Goal: Task Accomplishment & Management: Manage account settings

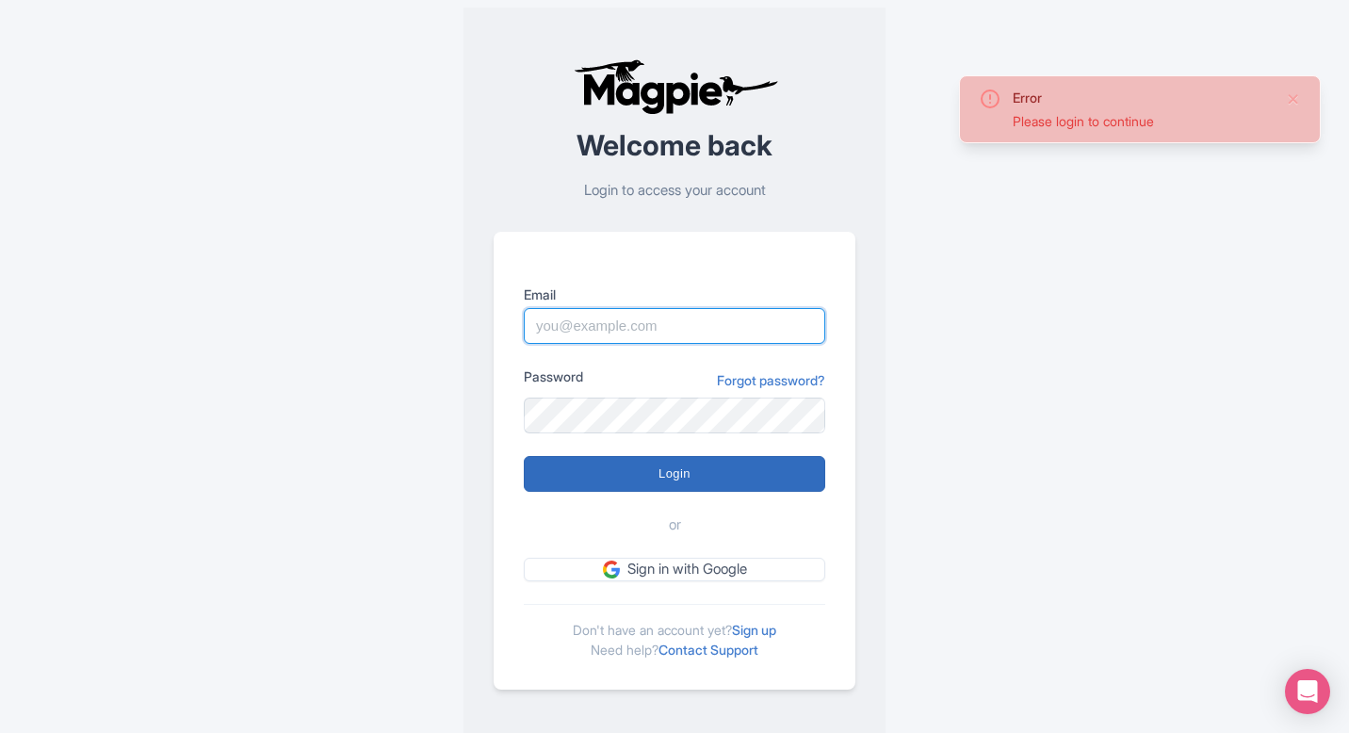
type input "pelin@most-amazing-places.com"
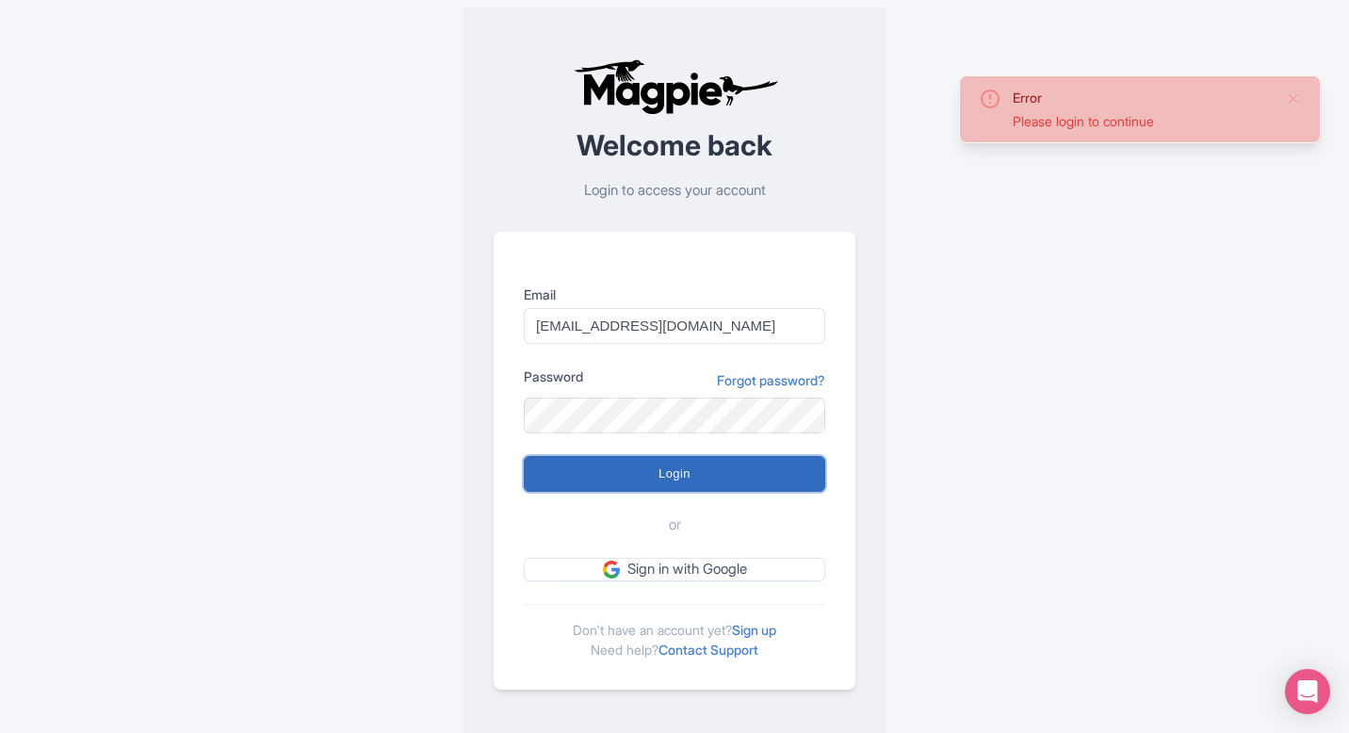
click at [644, 461] on input "Login" at bounding box center [674, 474] width 301 height 36
type input "Logging in..."
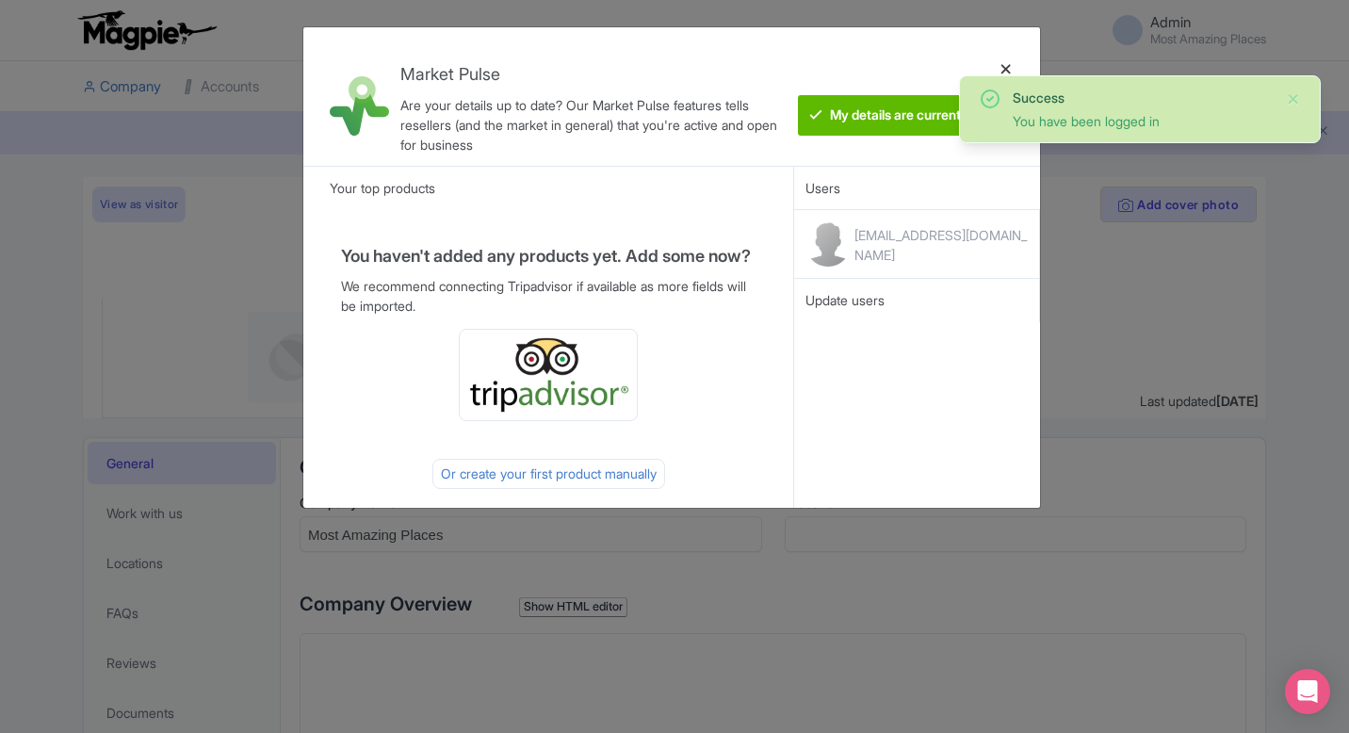
click at [1012, 67] on div at bounding box center [1006, 96] width 45 height 108
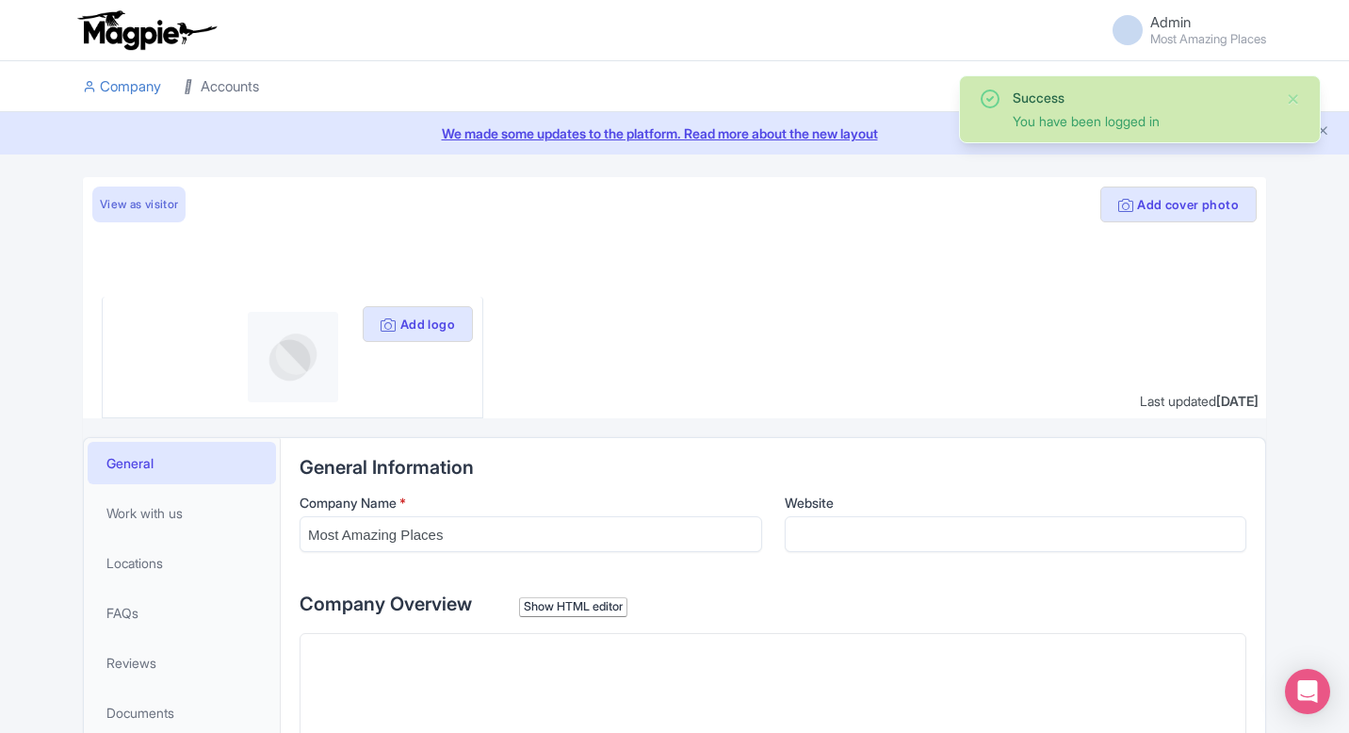
click at [201, 90] on link "Accounts" at bounding box center [221, 87] width 75 height 52
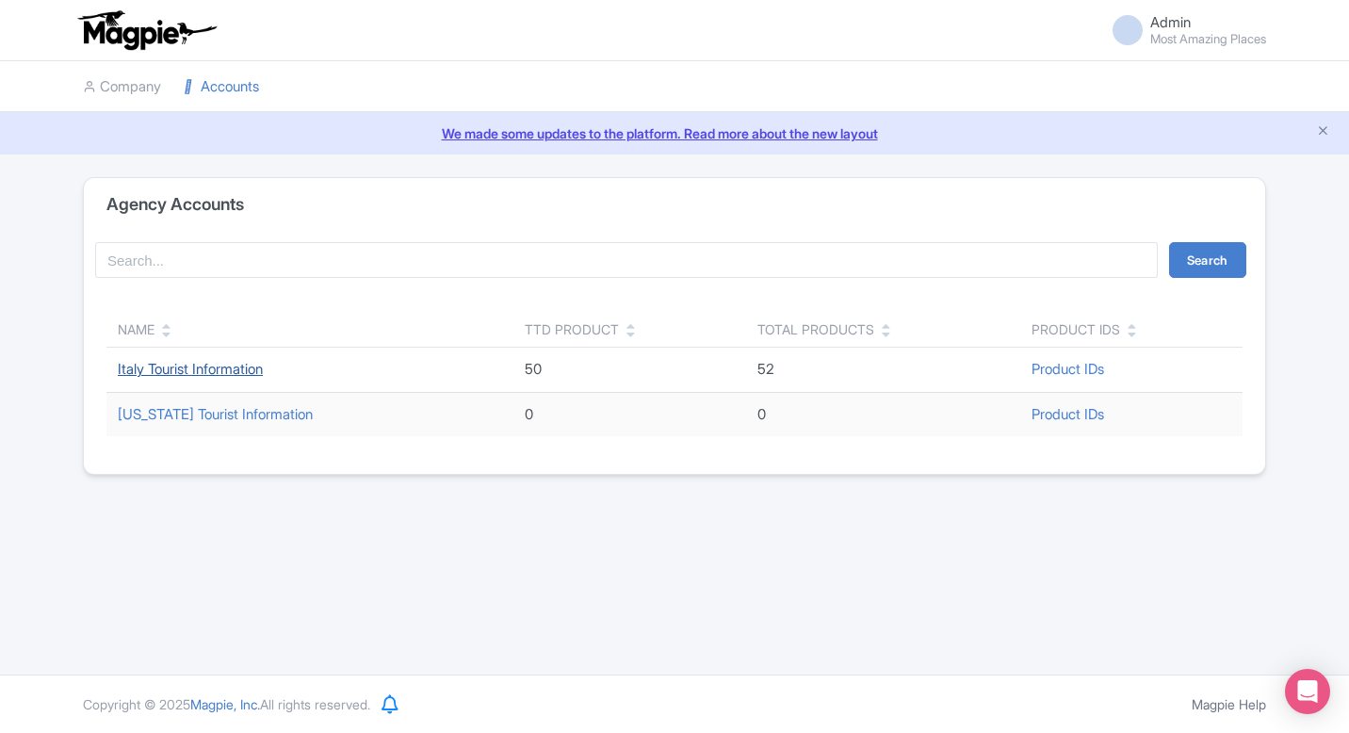
click at [220, 374] on link "Italy Tourist Information" at bounding box center [190, 369] width 145 height 18
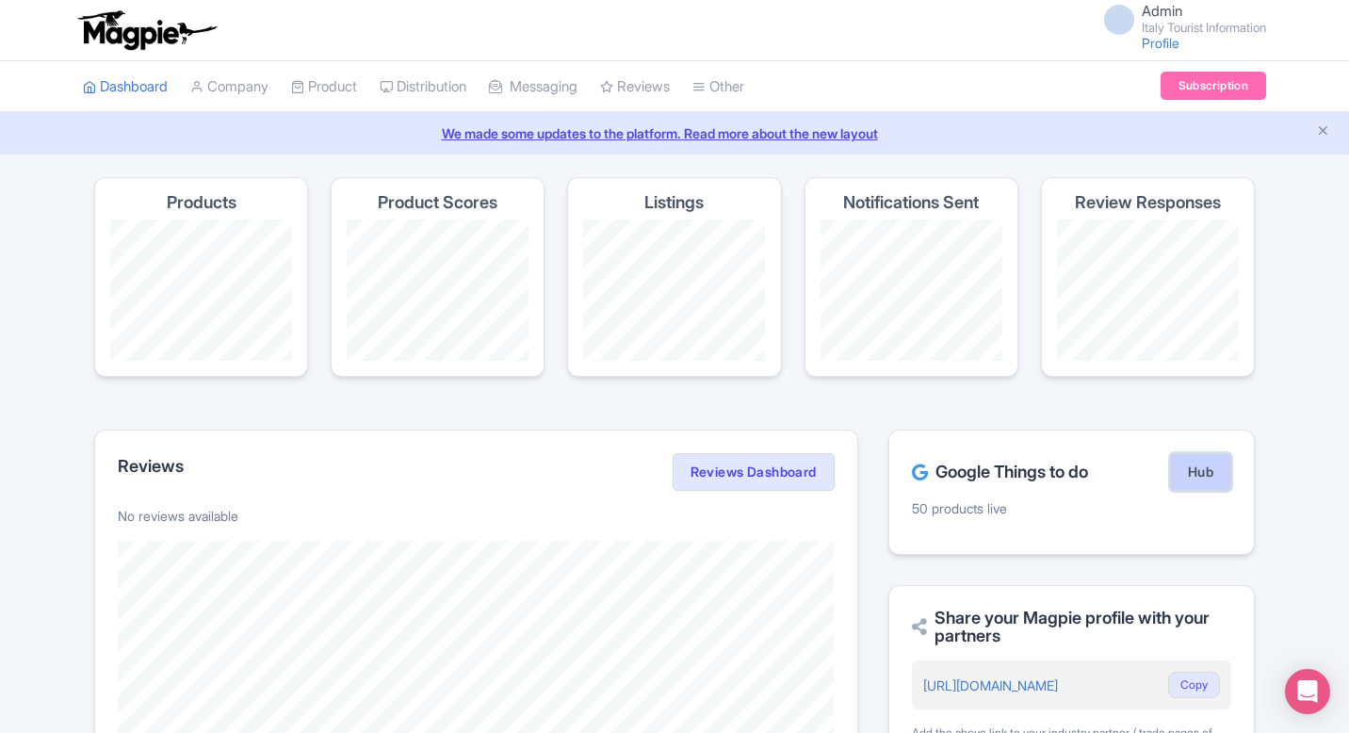
click at [1182, 481] on link "Hub" at bounding box center [1200, 472] width 61 height 38
click at [1207, 466] on link "Hub" at bounding box center [1200, 472] width 61 height 38
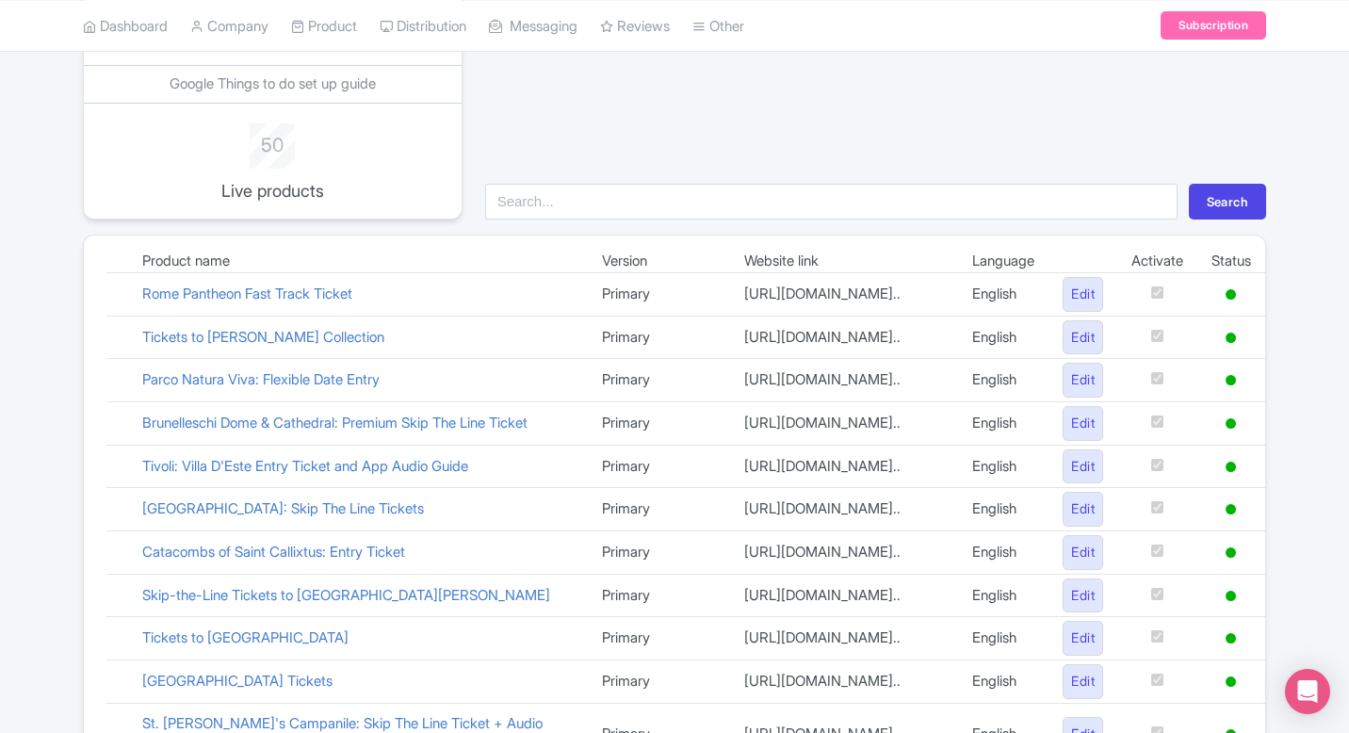
scroll to position [208, 0]
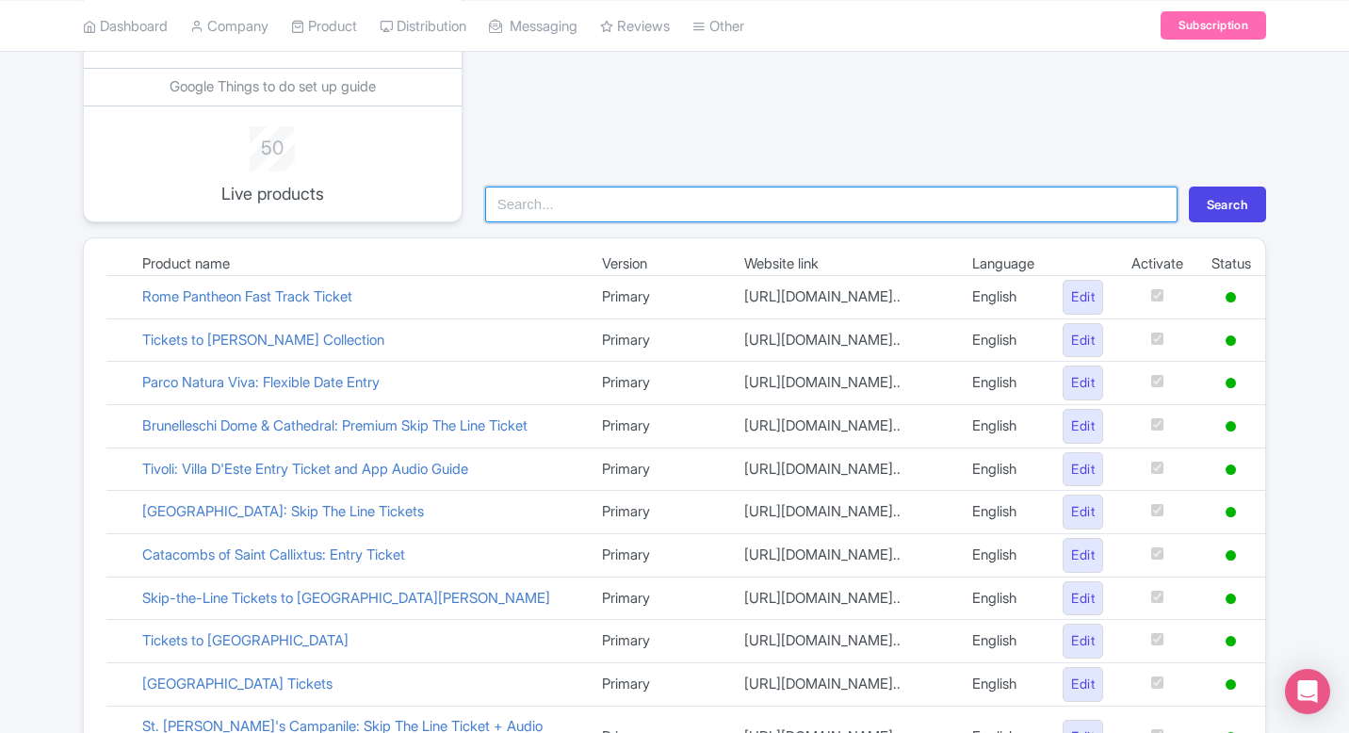
click at [758, 206] on input "search" at bounding box center [831, 205] width 692 height 36
type input "fenice"
click at [1189, 187] on button "Search" at bounding box center [1227, 205] width 77 height 36
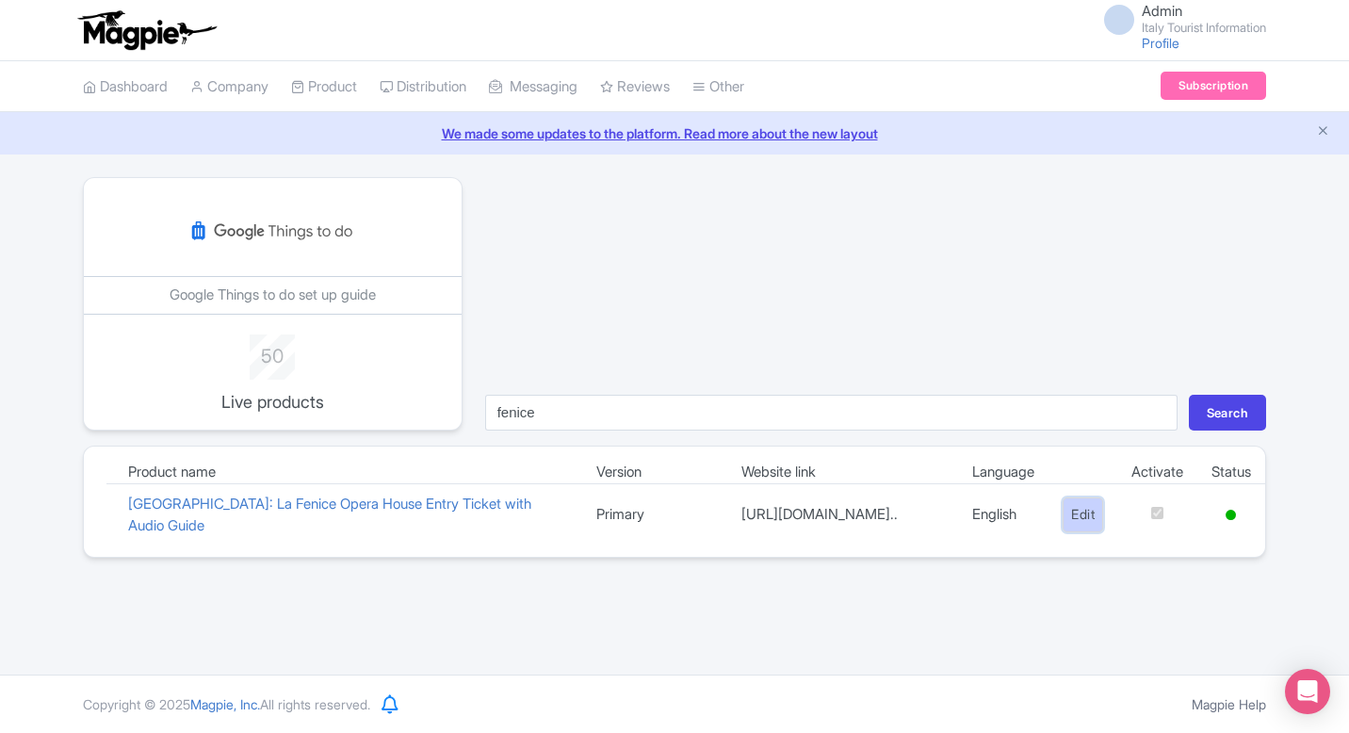
click at [1071, 514] on link "Edit" at bounding box center [1083, 514] width 41 height 35
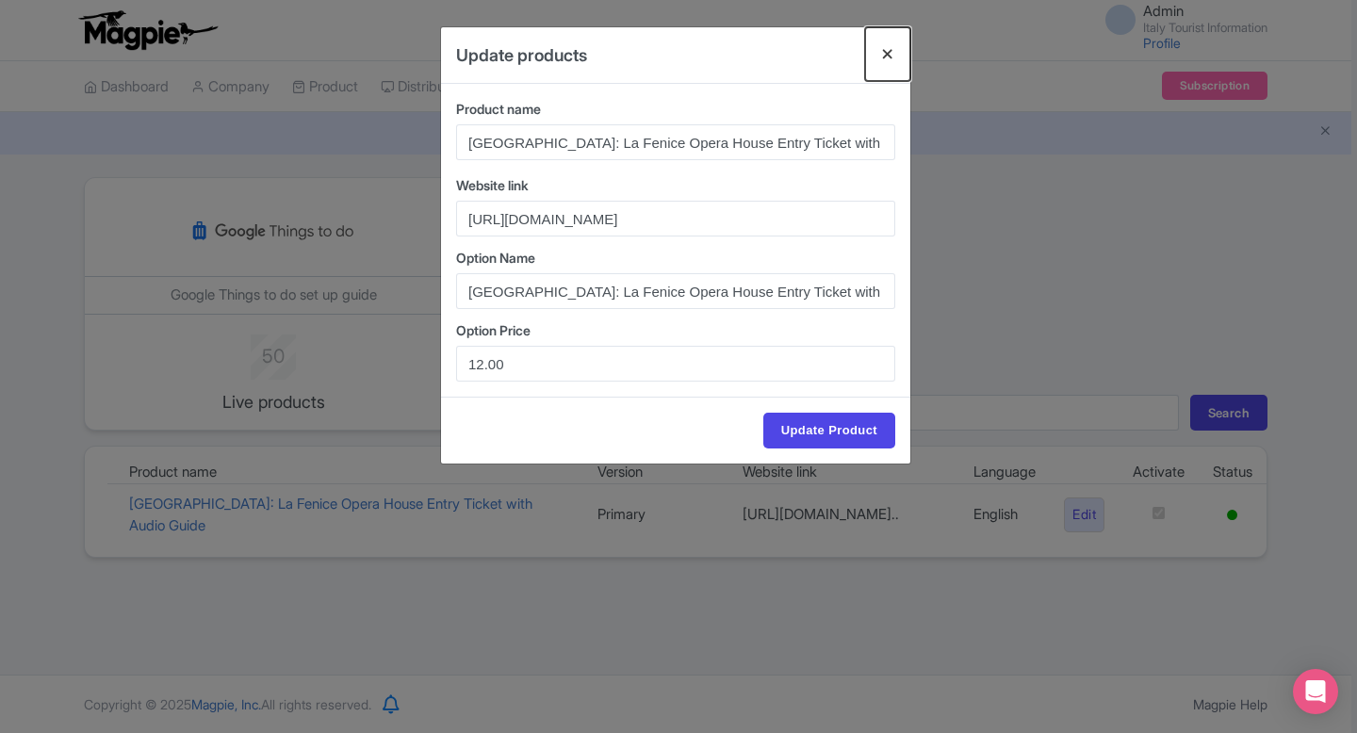
click at [890, 51] on button "Close" at bounding box center [887, 54] width 45 height 54
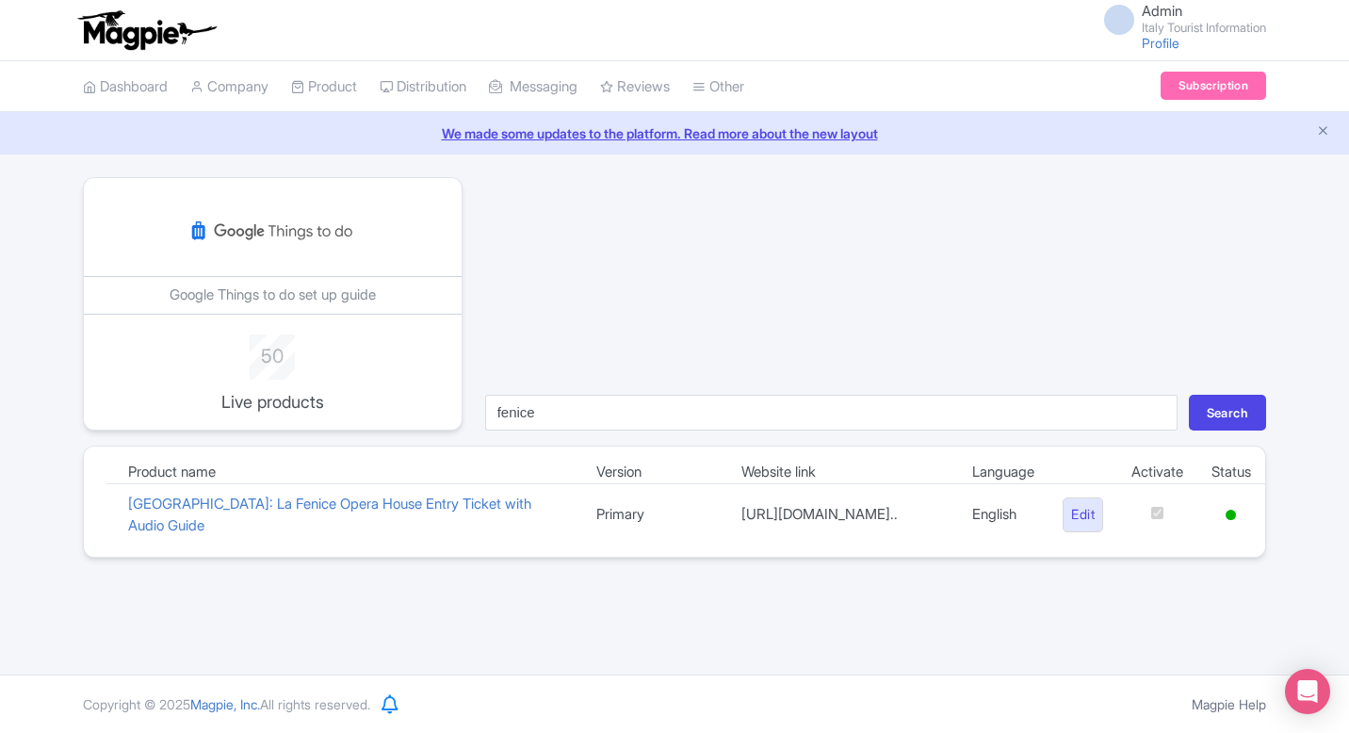
click at [1226, 511] on icon at bounding box center [1231, 515] width 10 height 10
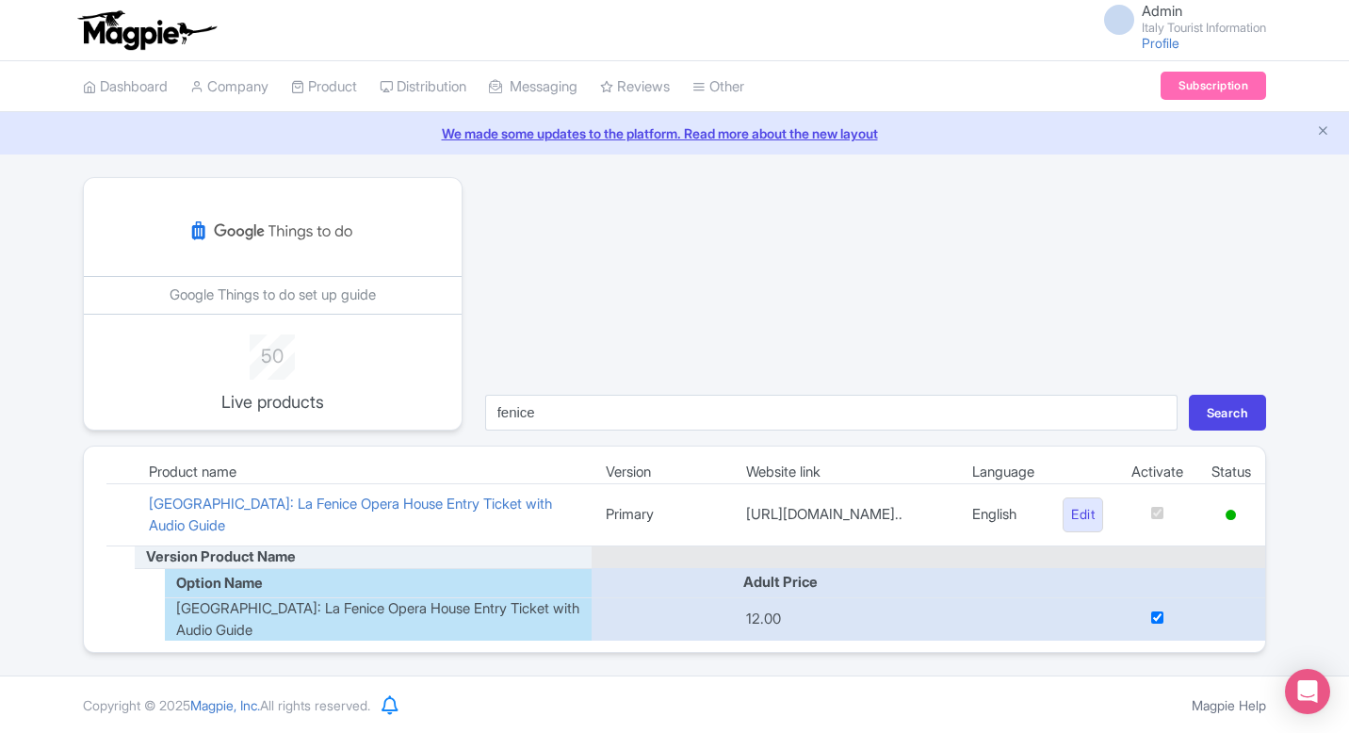
click at [1151, 621] on input "checkbox" at bounding box center [1157, 617] width 12 height 12
checkbox input "false"
click at [772, 298] on div "fenice Search" at bounding box center [876, 303] width 804 height 253
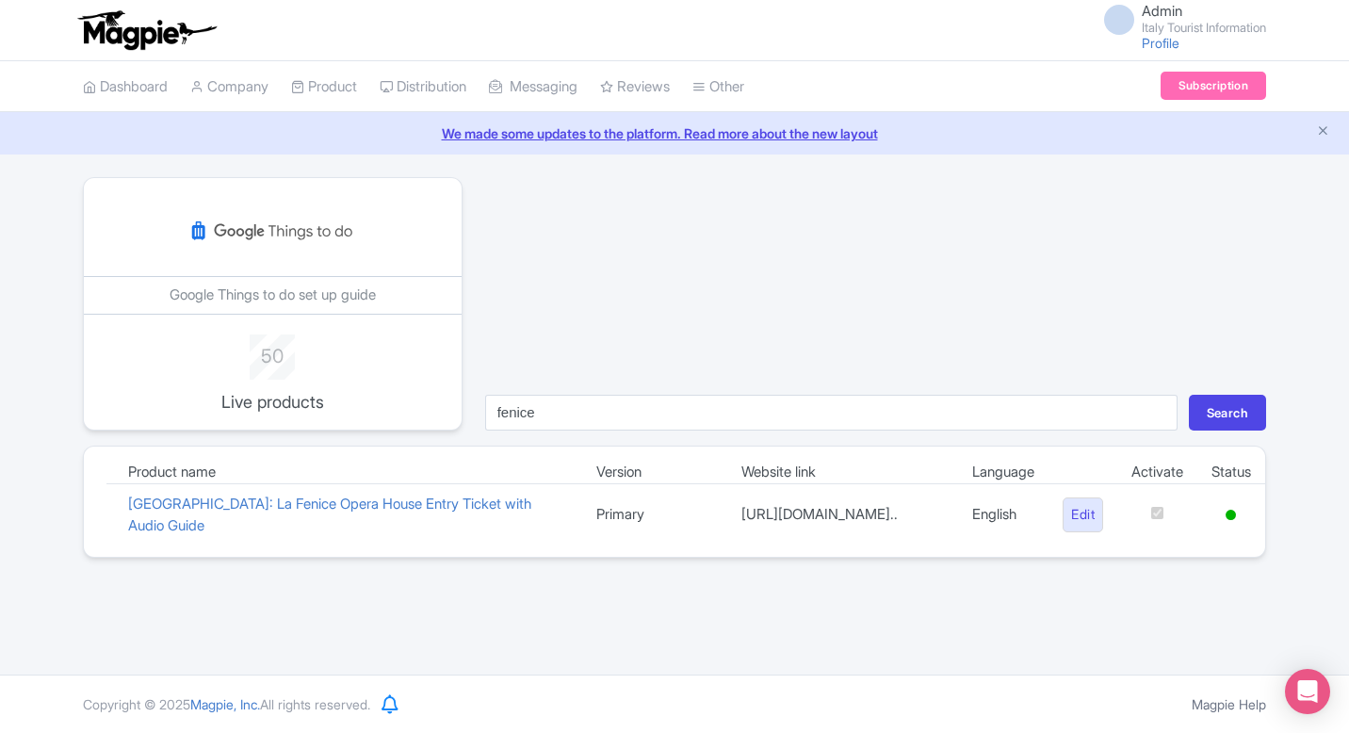
click at [1152, 470] on td "Activate" at bounding box center [1157, 473] width 80 height 23
click at [1155, 506] on td at bounding box center [1157, 515] width 80 height 62
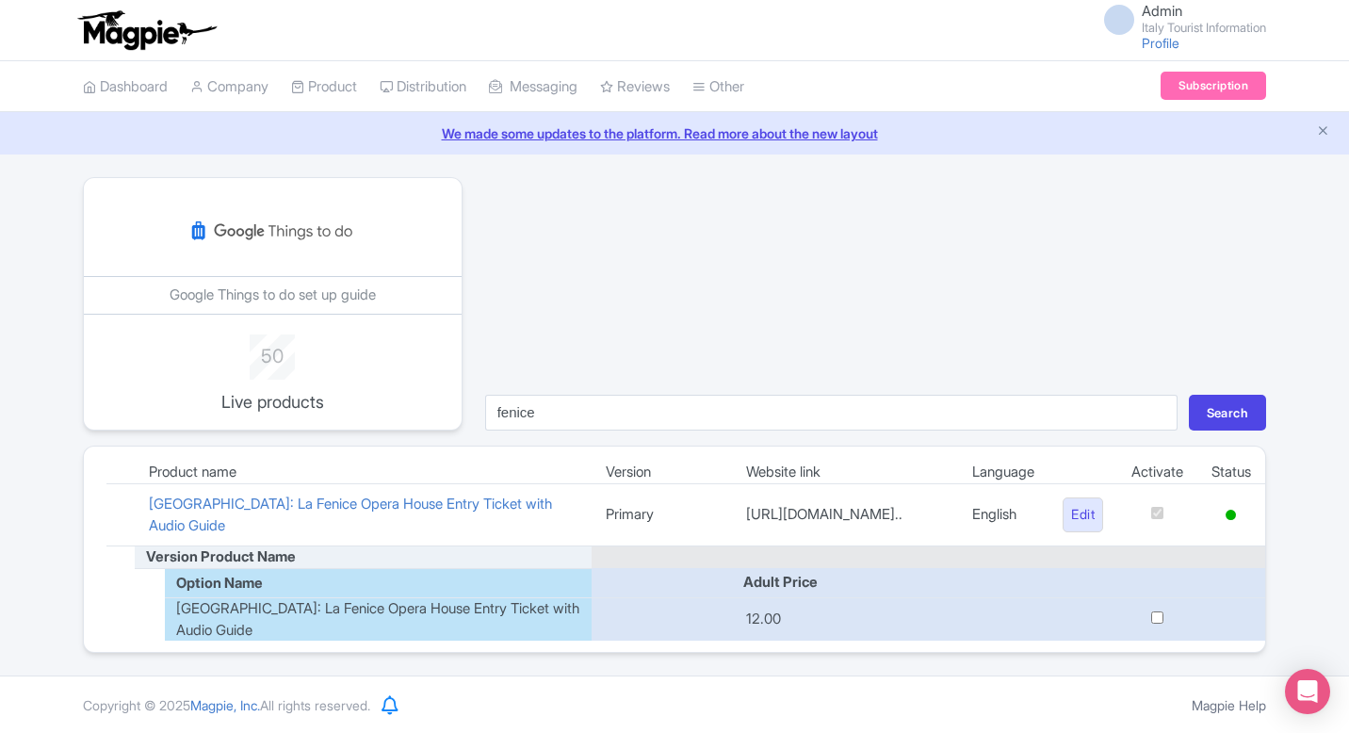
click at [1150, 478] on td "Activate" at bounding box center [1157, 473] width 80 height 23
click at [267, 227] on img at bounding box center [272, 231] width 170 height 60
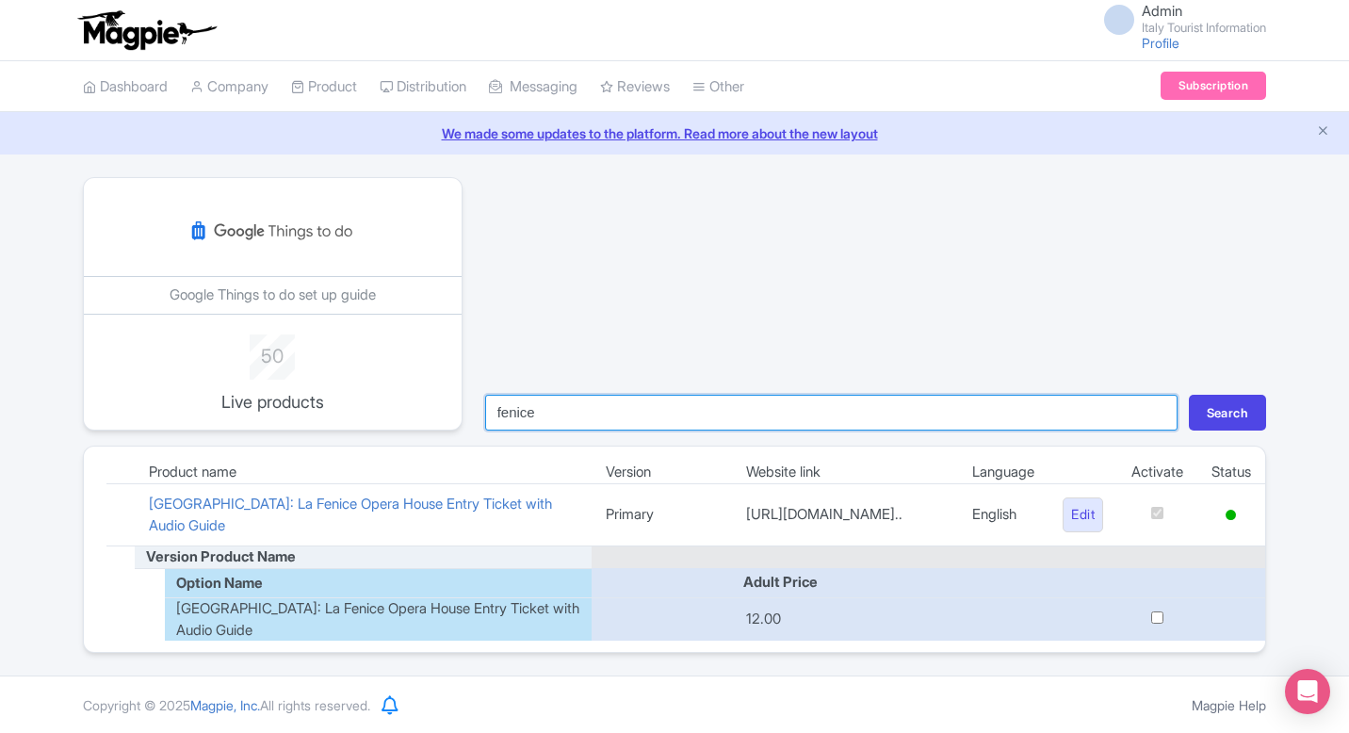
click at [740, 406] on input "fenice" at bounding box center [831, 413] width 692 height 36
type input "mark"
click at [1189, 395] on button "Search" at bounding box center [1227, 413] width 77 height 36
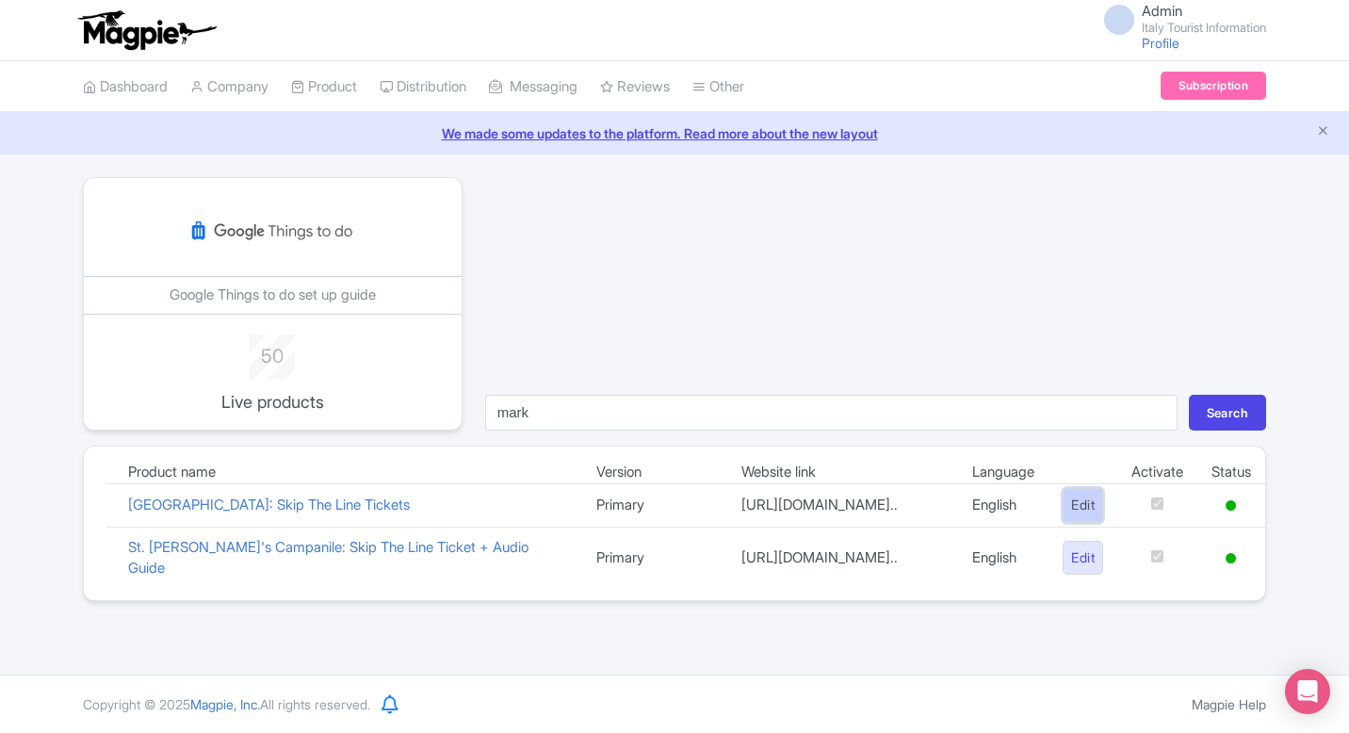
click at [1082, 515] on link "Edit" at bounding box center [1083, 505] width 41 height 35
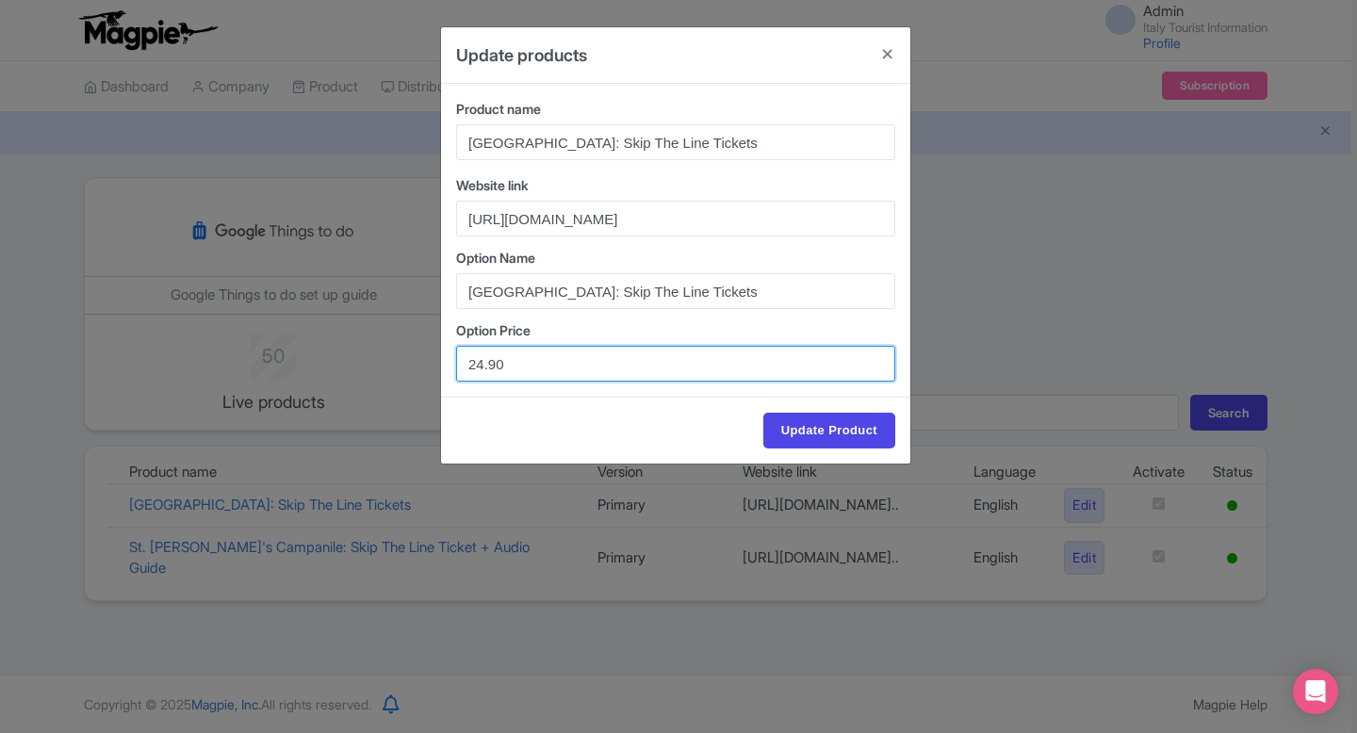
drag, startPoint x: 520, startPoint y: 365, endPoint x: 389, endPoint y: 365, distance: 131.0
click at [389, 365] on div "Update products Product name St. Mark's Basilica: Skip The Line Tickets Website…" at bounding box center [678, 366] width 1357 height 733
paste input "19.4"
type input "19.40"
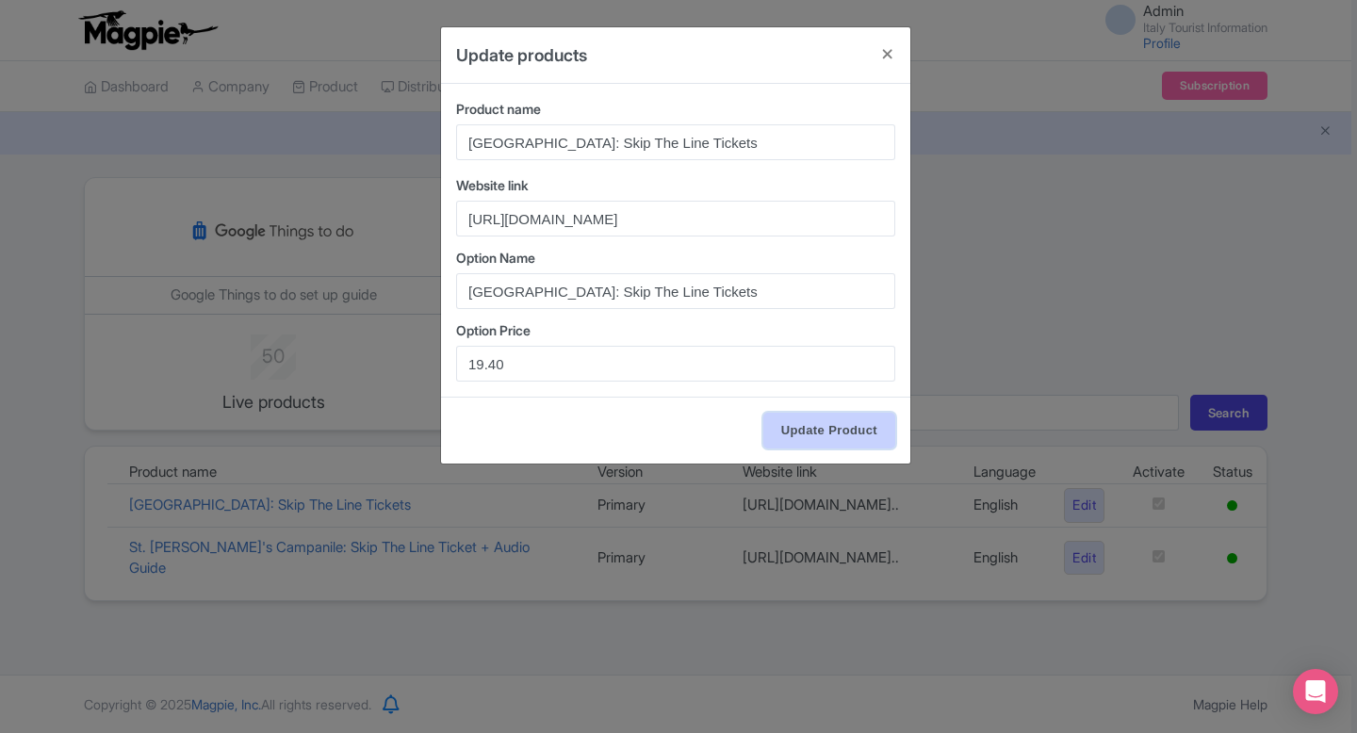
click at [865, 438] on input "Update Product" at bounding box center [829, 431] width 132 height 36
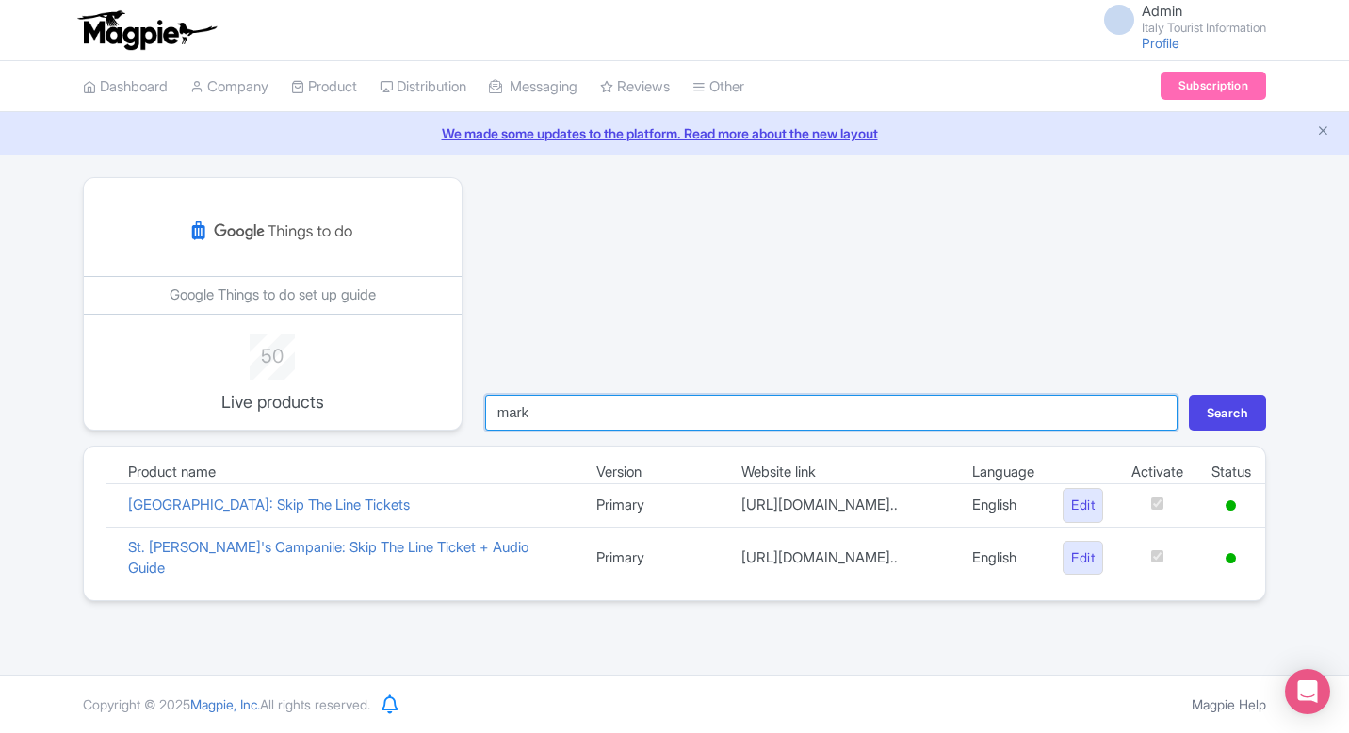
click at [631, 403] on input "mark" at bounding box center [831, 413] width 692 height 36
type input "pantheon"
click at [1189, 395] on button "Search" at bounding box center [1227, 413] width 77 height 36
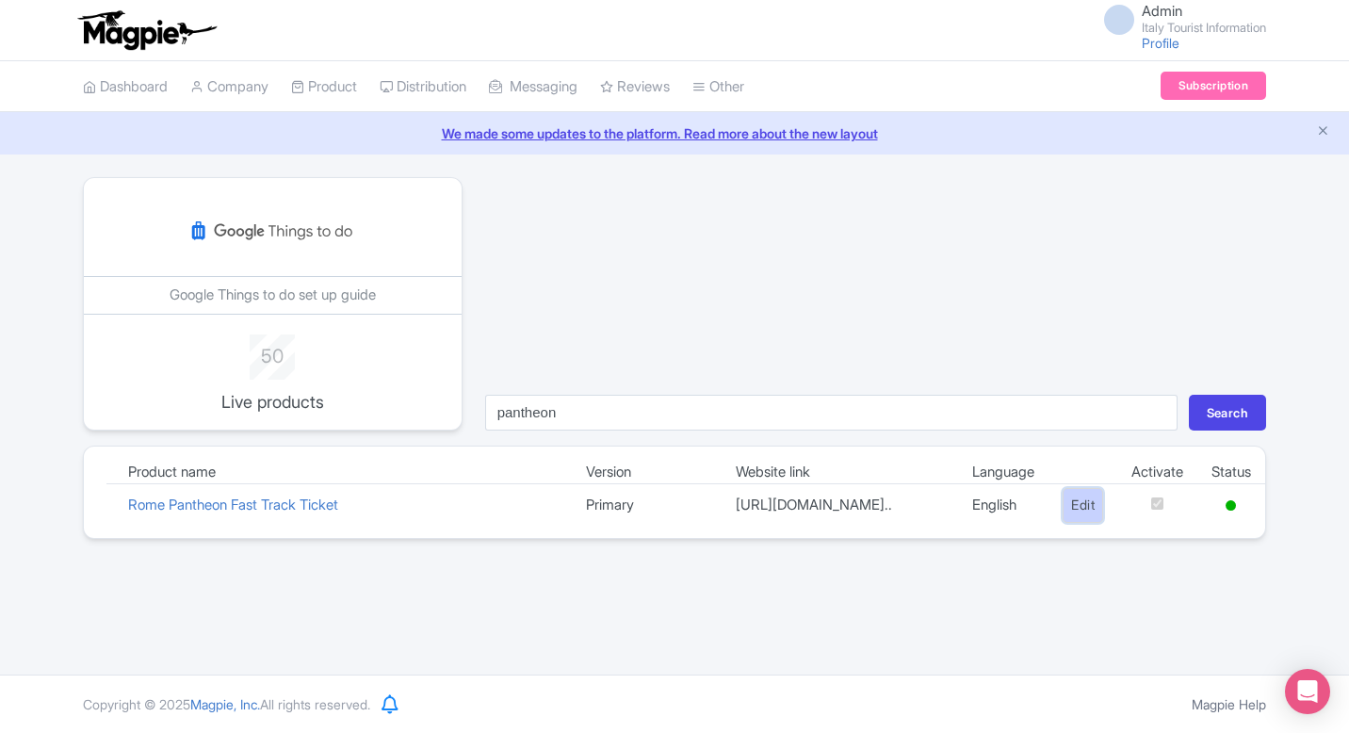
click at [1076, 523] on link "Edit" at bounding box center [1083, 505] width 41 height 35
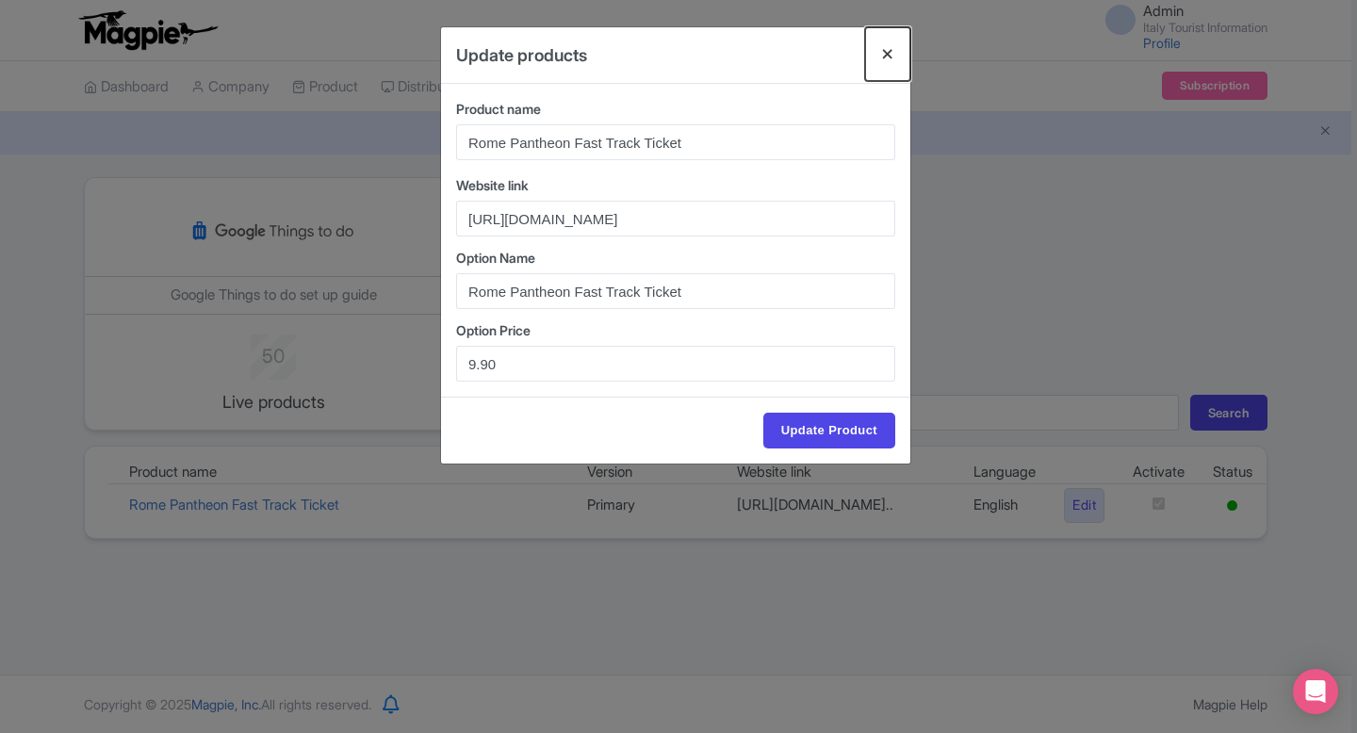
click at [881, 52] on button "Close" at bounding box center [887, 54] width 45 height 54
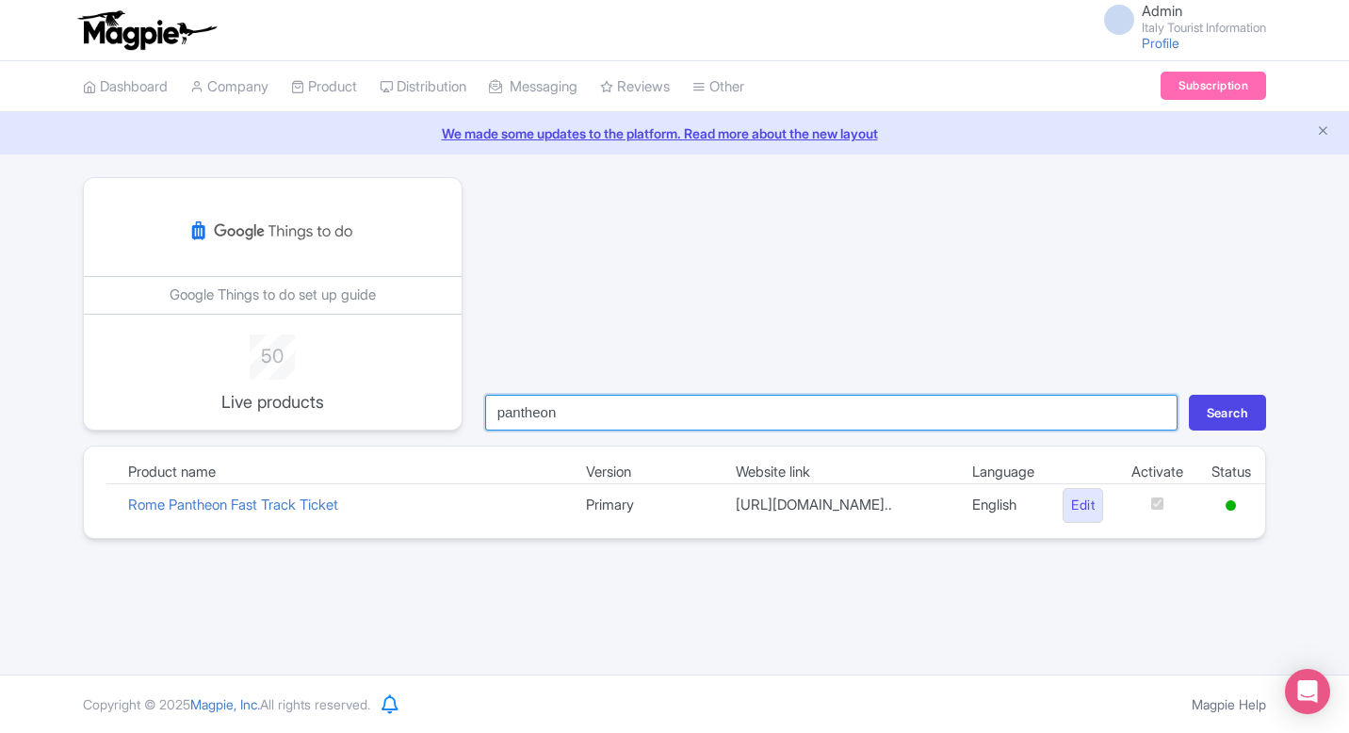
click at [660, 409] on input "pantheon" at bounding box center [831, 413] width 692 height 36
type input "cap"
click at [1189, 395] on button "Search" at bounding box center [1227, 413] width 77 height 36
click at [547, 415] on input "cap" at bounding box center [831, 413] width 692 height 36
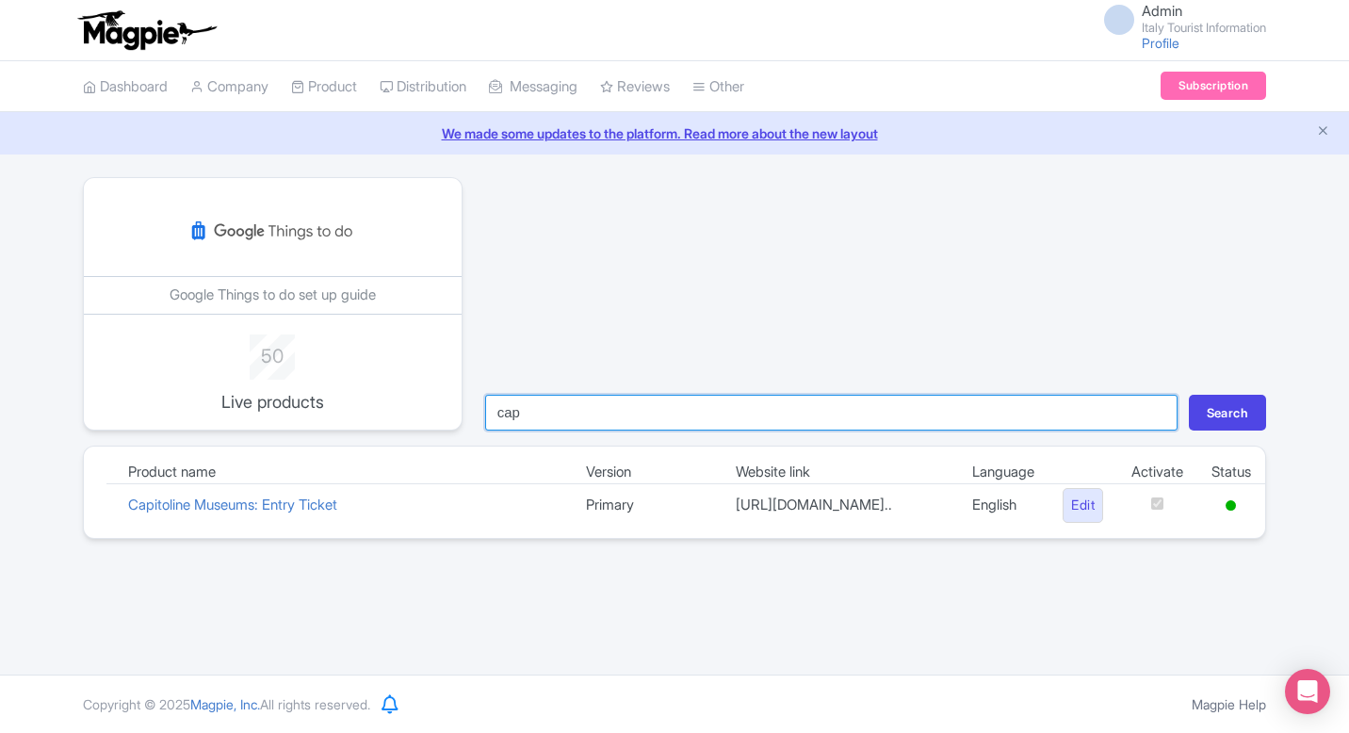
click at [547, 415] on input "cap" at bounding box center [831, 413] width 692 height 36
type input "borghese"
click at [1189, 395] on button "Search" at bounding box center [1227, 413] width 77 height 36
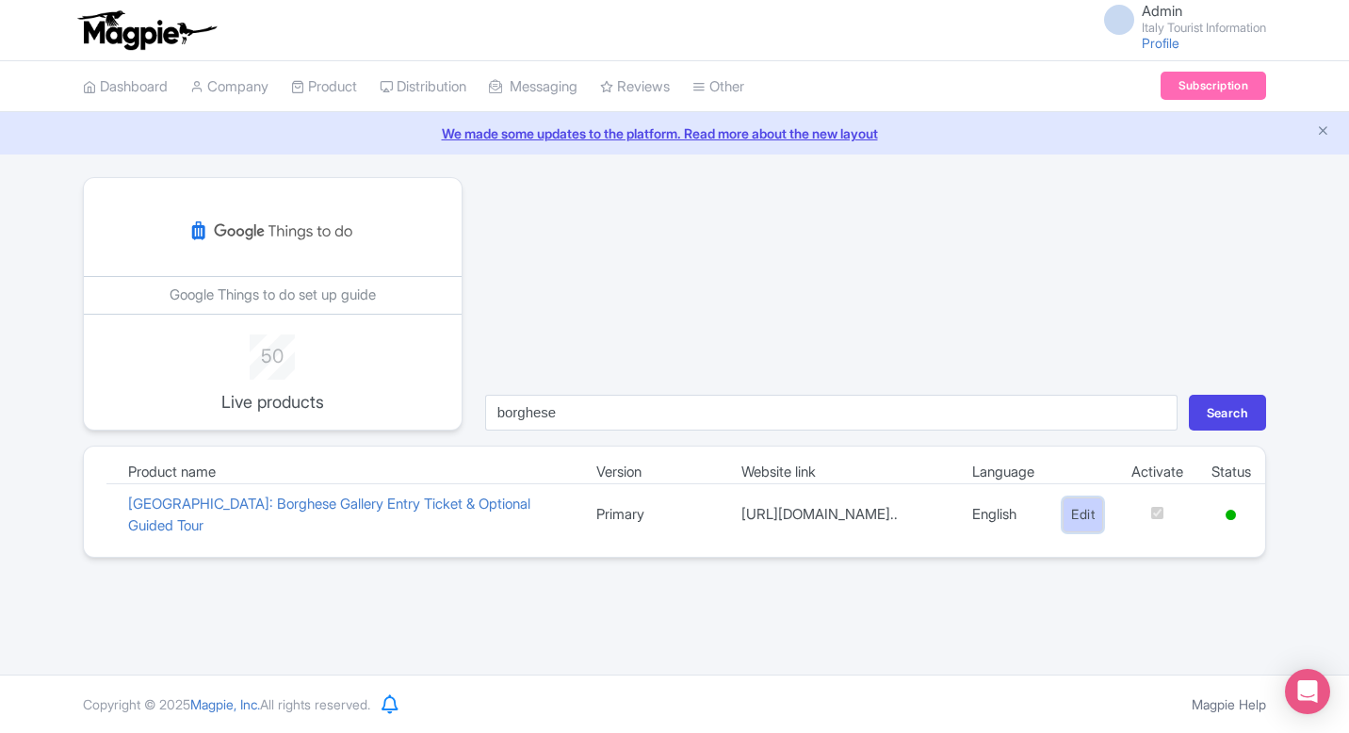
click at [1083, 523] on link "Edit" at bounding box center [1083, 514] width 41 height 35
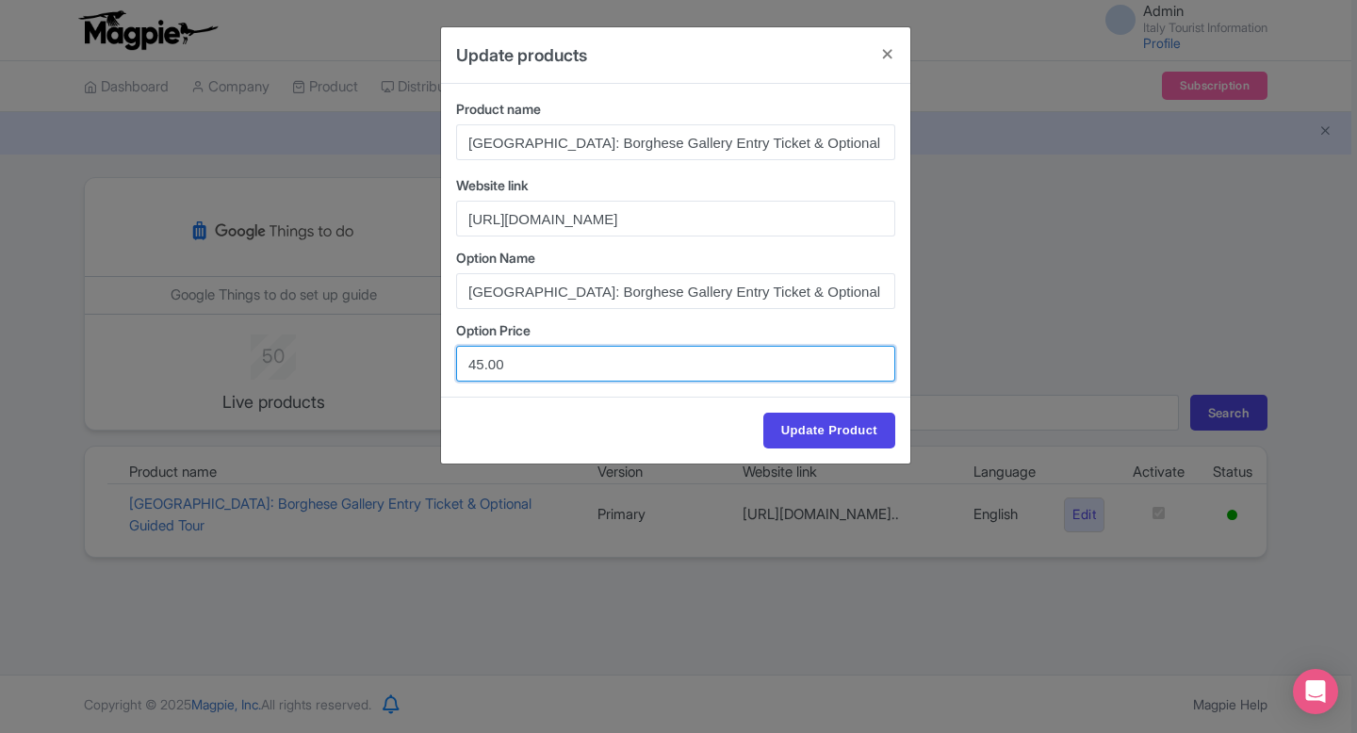
click at [482, 363] on input "45.00" at bounding box center [675, 364] width 439 height 36
type input "40.50"
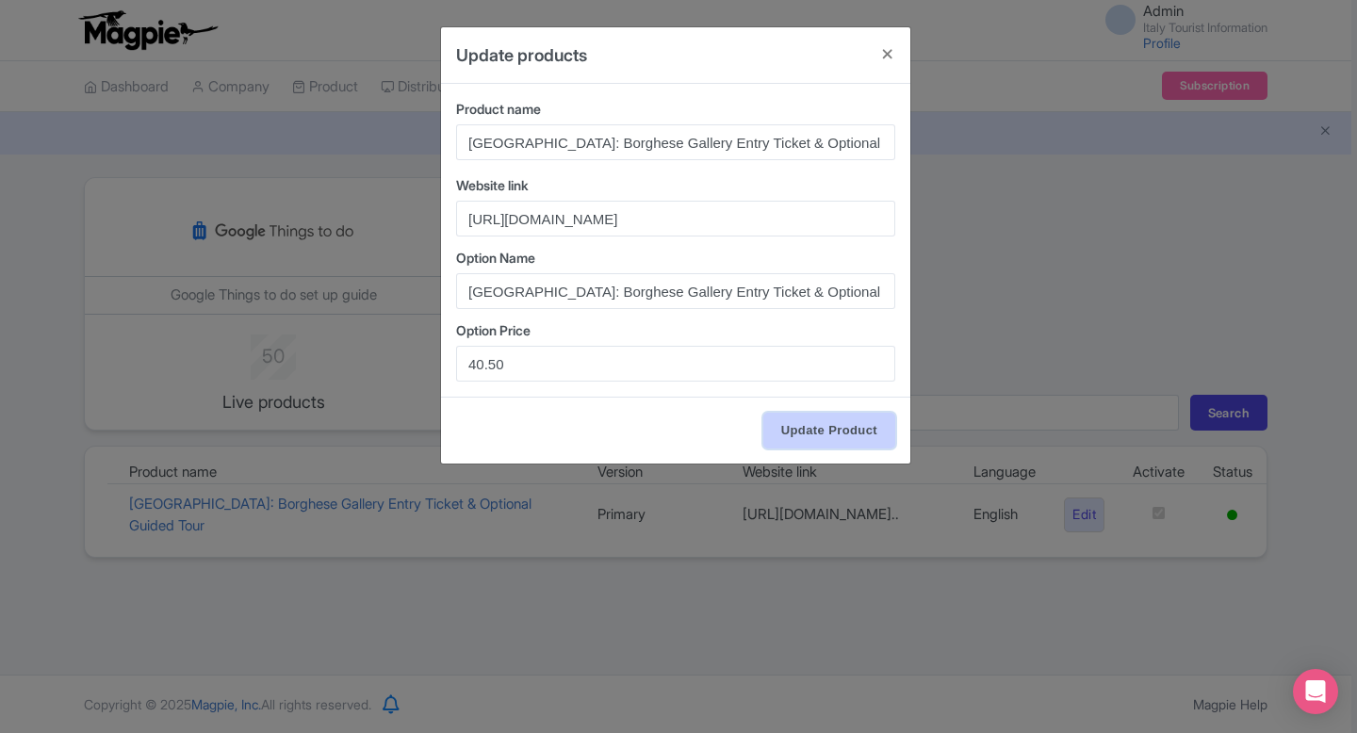
click at [789, 435] on input "Update Product" at bounding box center [829, 431] width 132 height 36
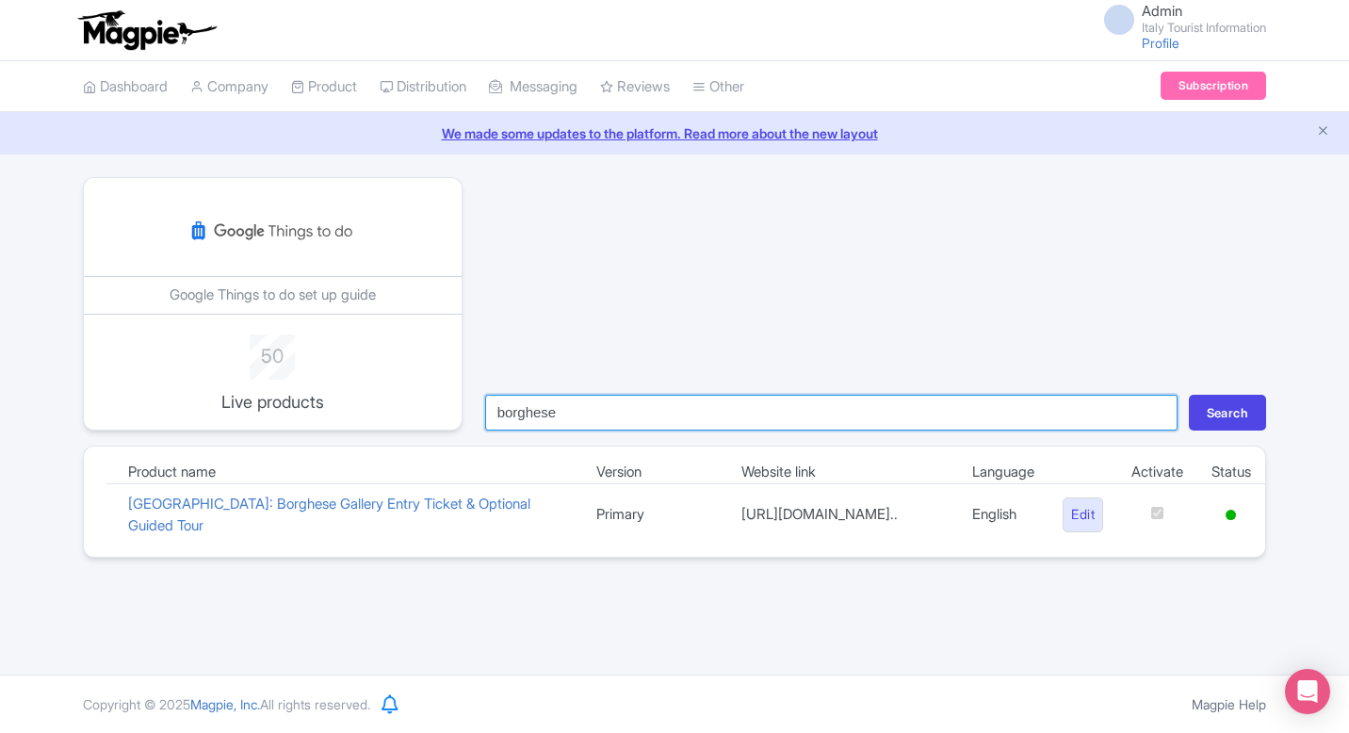
click at [603, 403] on input "borghese" at bounding box center [831, 413] width 692 height 36
type input "siena"
click at [1189, 395] on button "Search" at bounding box center [1227, 413] width 77 height 36
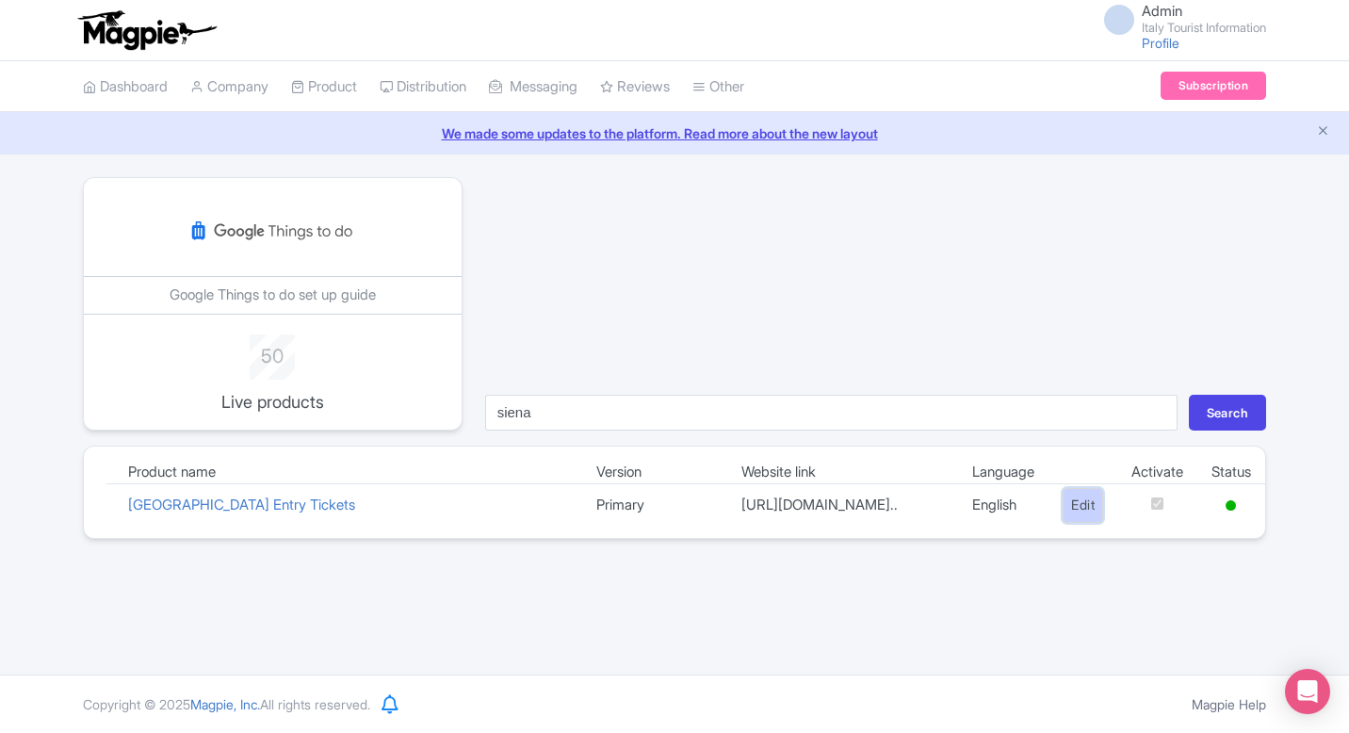
click at [1083, 512] on link "Edit" at bounding box center [1083, 505] width 41 height 35
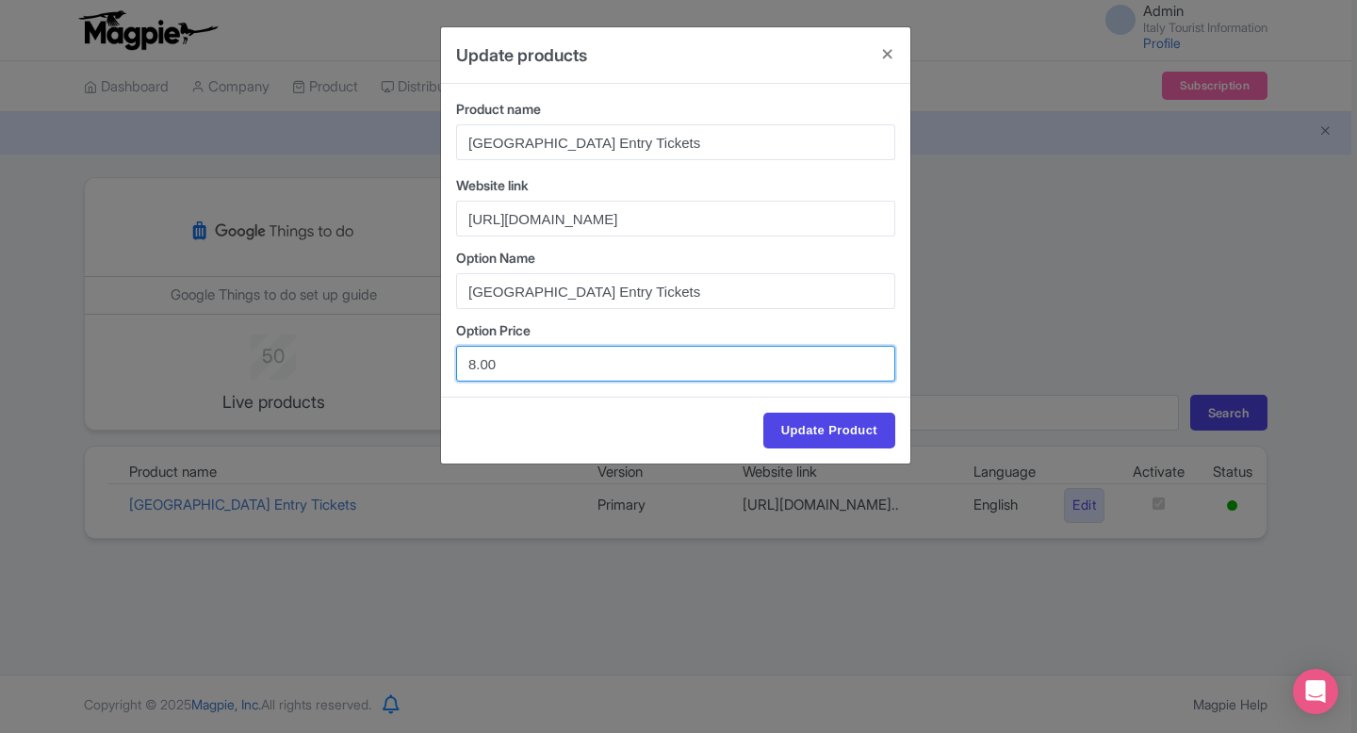
drag, startPoint x: 520, startPoint y: 369, endPoint x: 380, endPoint y: 367, distance: 140.4
click at [381, 368] on div "Update products Product name Siena Cathedral & Piccolomini Library Entry Ticket…" at bounding box center [678, 366] width 1357 height 733
paste input "11,4"
click at [486, 367] on input "11,40" at bounding box center [675, 364] width 439 height 36
type input "11.40"
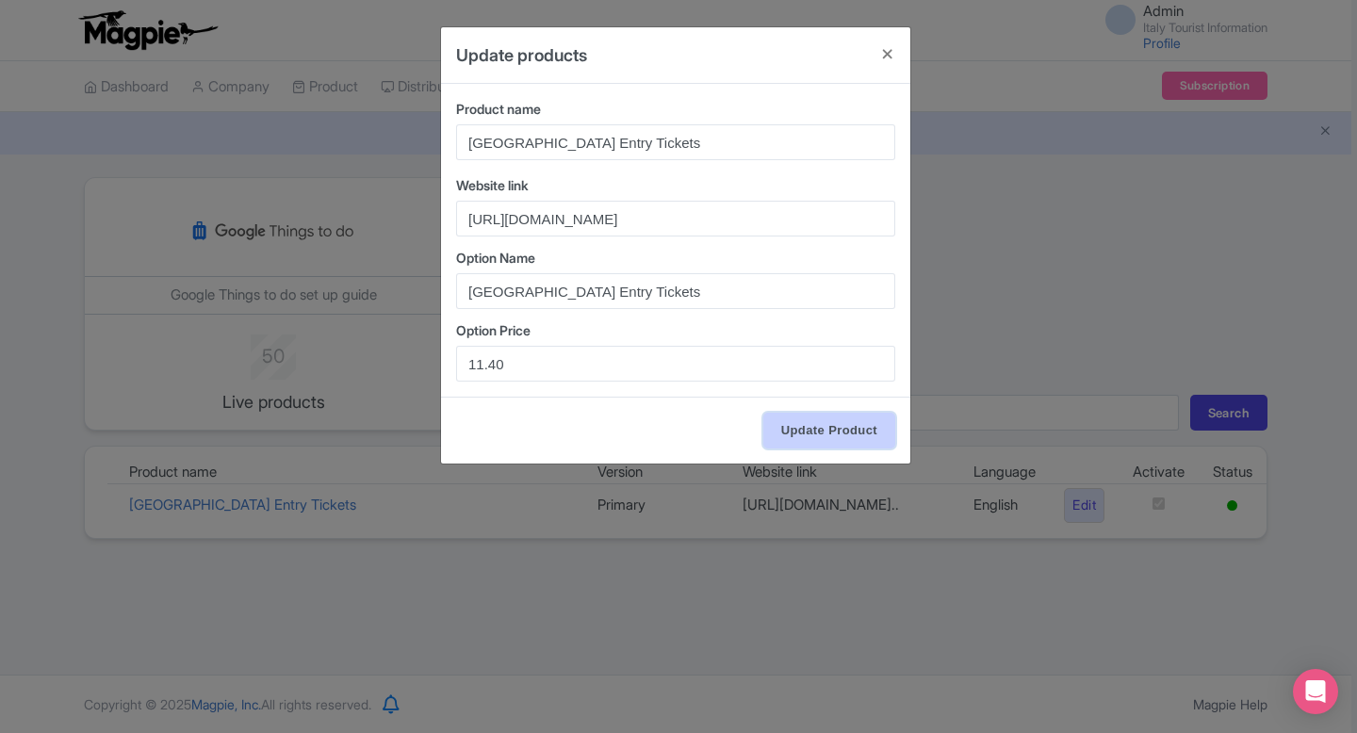
click at [814, 429] on input "Update Product" at bounding box center [829, 431] width 132 height 36
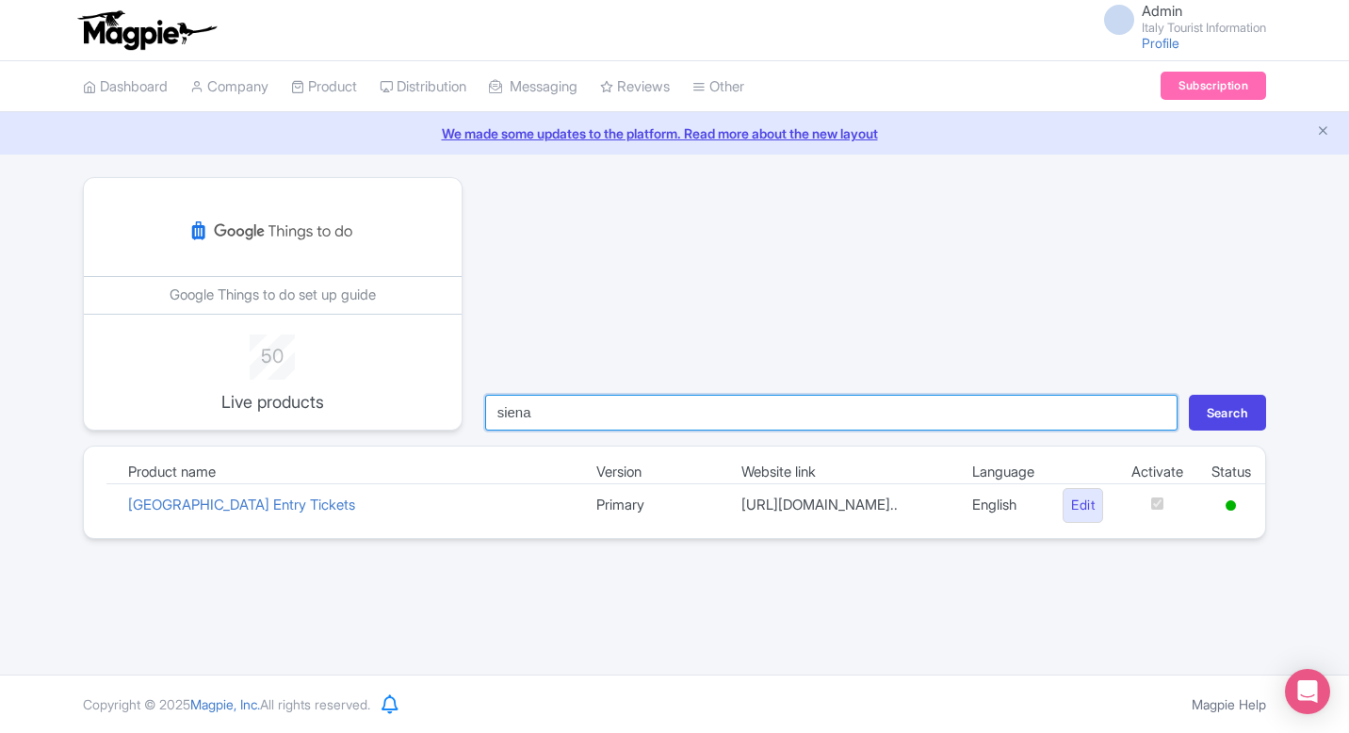
click at [586, 421] on input "siena" at bounding box center [831, 413] width 692 height 36
type input "terme"
click at [1189, 395] on button "Search" at bounding box center [1227, 413] width 77 height 36
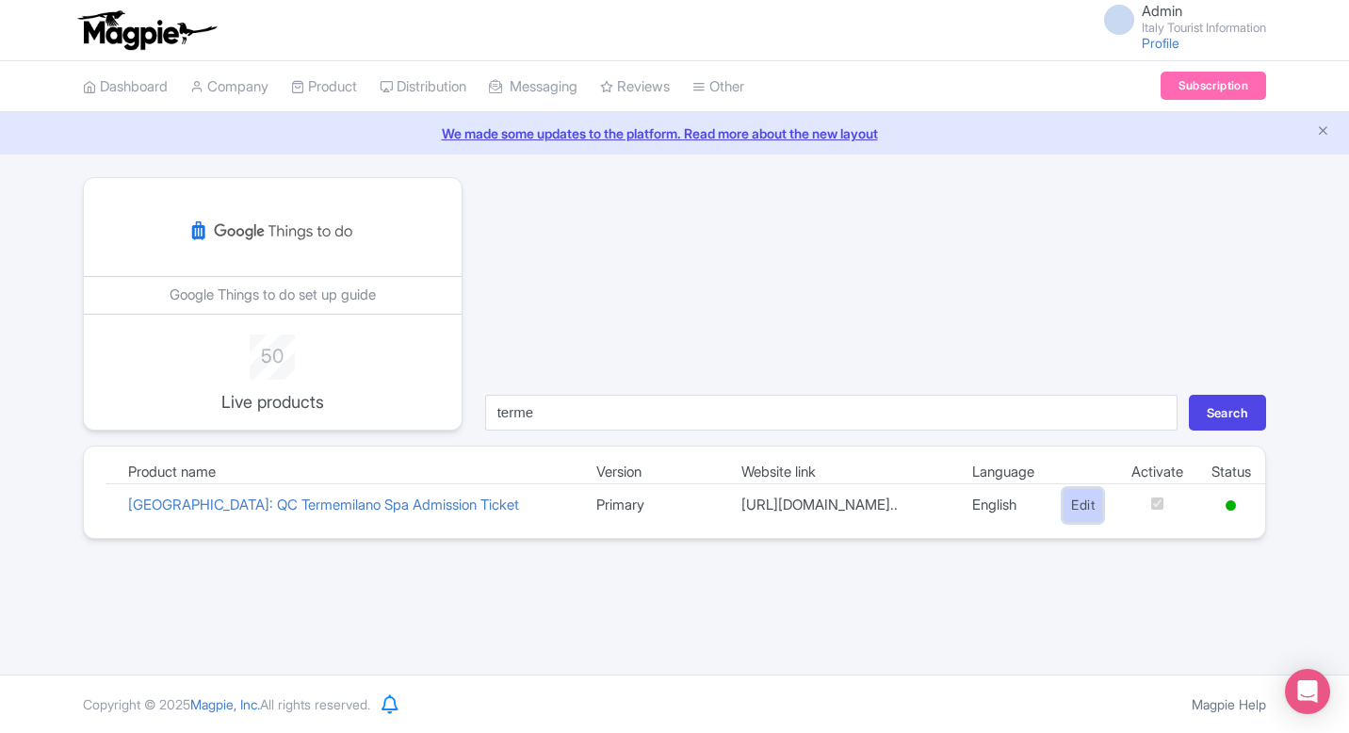
click at [1079, 523] on link "Edit" at bounding box center [1083, 505] width 41 height 35
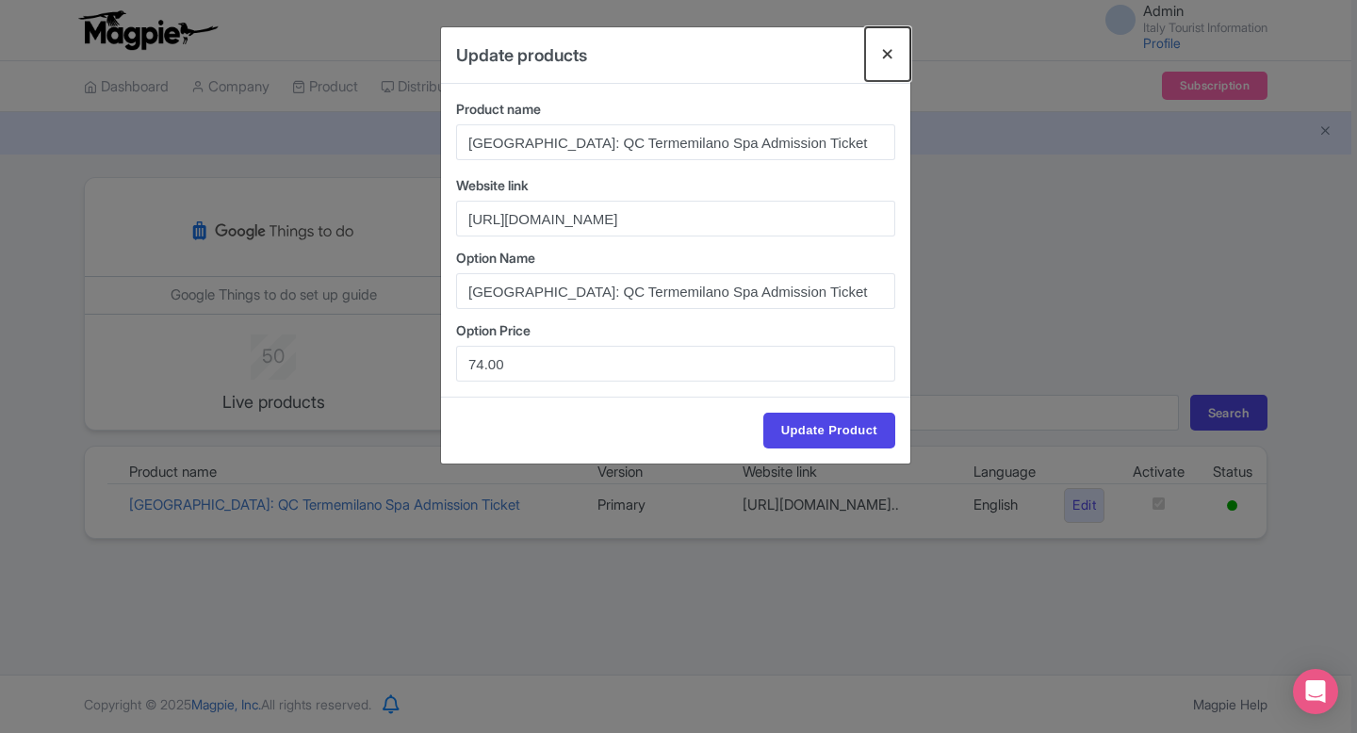
click at [891, 54] on button "Close" at bounding box center [887, 54] width 45 height 54
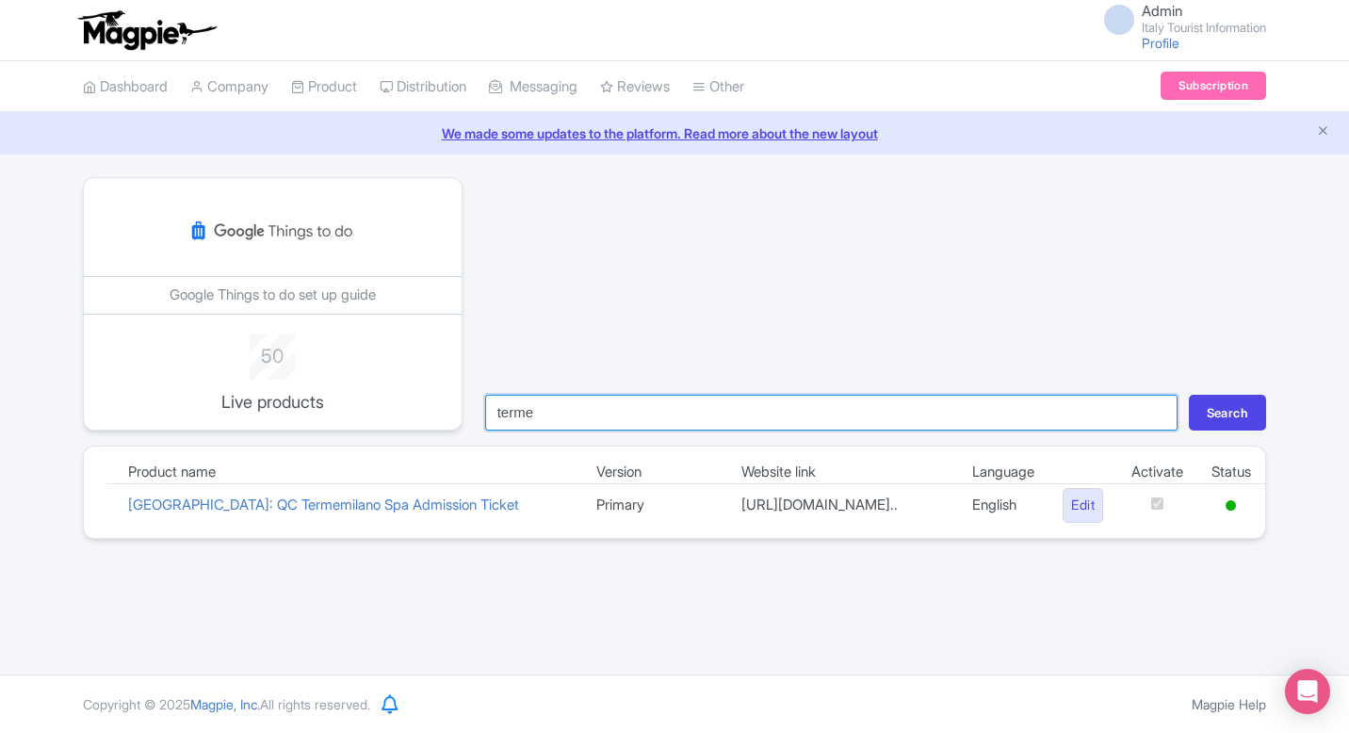
click at [526, 410] on input "terme" at bounding box center [831, 413] width 692 height 36
type input "bern"
click at [1189, 395] on button "Search" at bounding box center [1227, 413] width 77 height 36
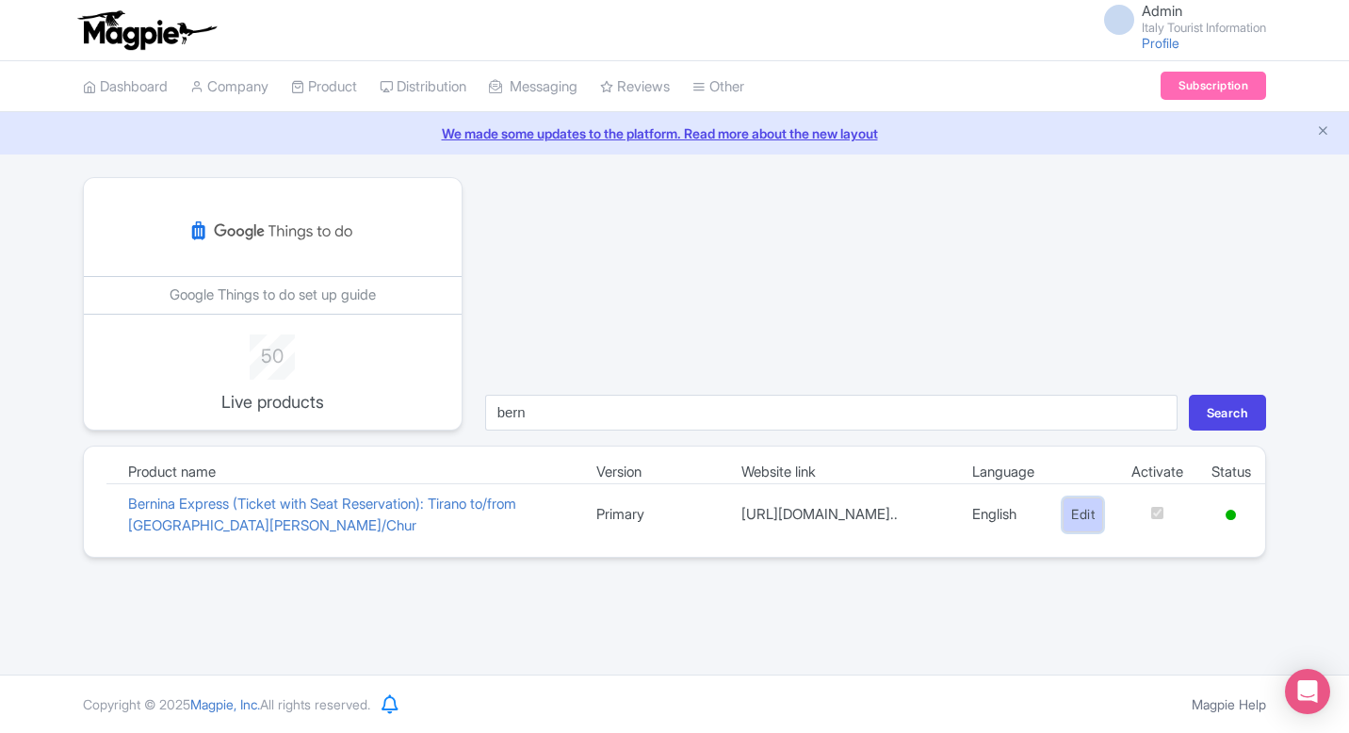
click at [1084, 512] on link "Edit" at bounding box center [1083, 514] width 41 height 35
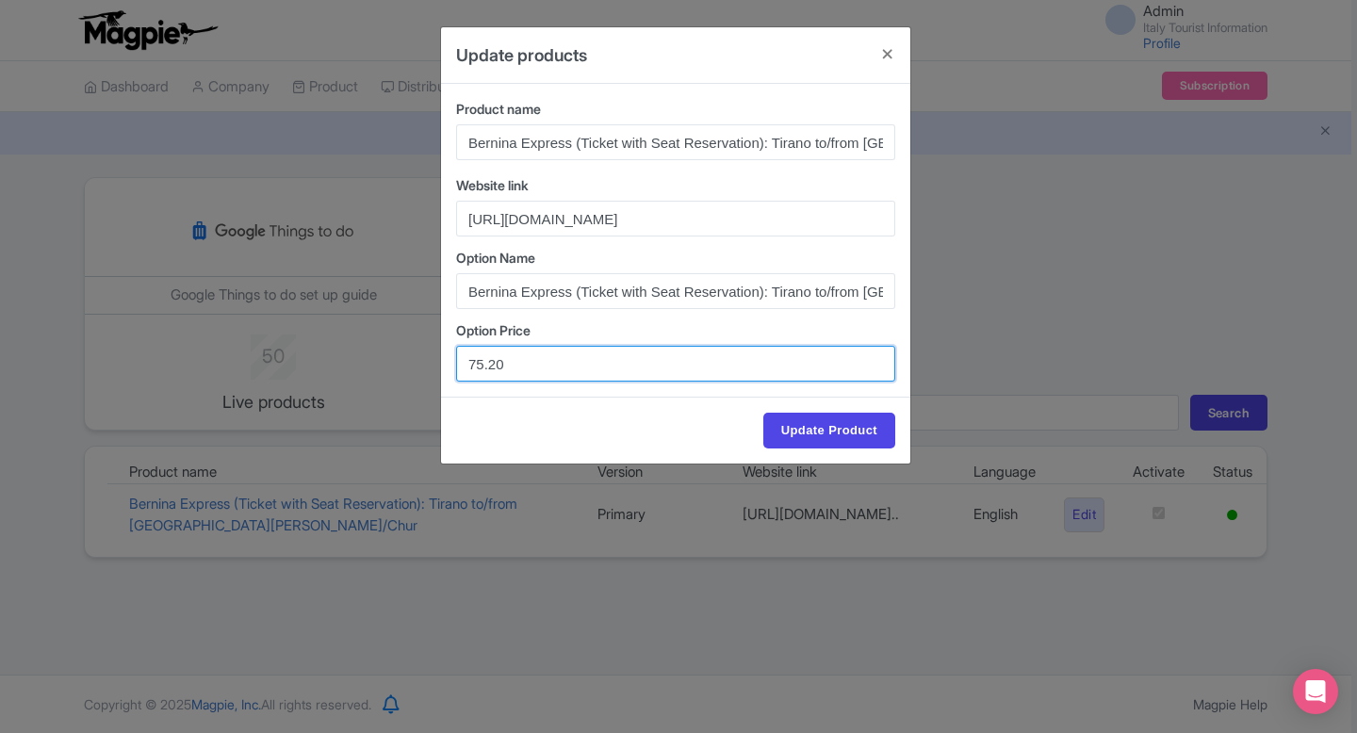
drag, startPoint x: 521, startPoint y: 362, endPoint x: 372, endPoint y: 363, distance: 148.9
click at [372, 363] on div "Update products Product name Bernina Express (Ticket with Seat Reservation): Ti…" at bounding box center [678, 366] width 1357 height 733
paste input "6.63"
type input "76.63"
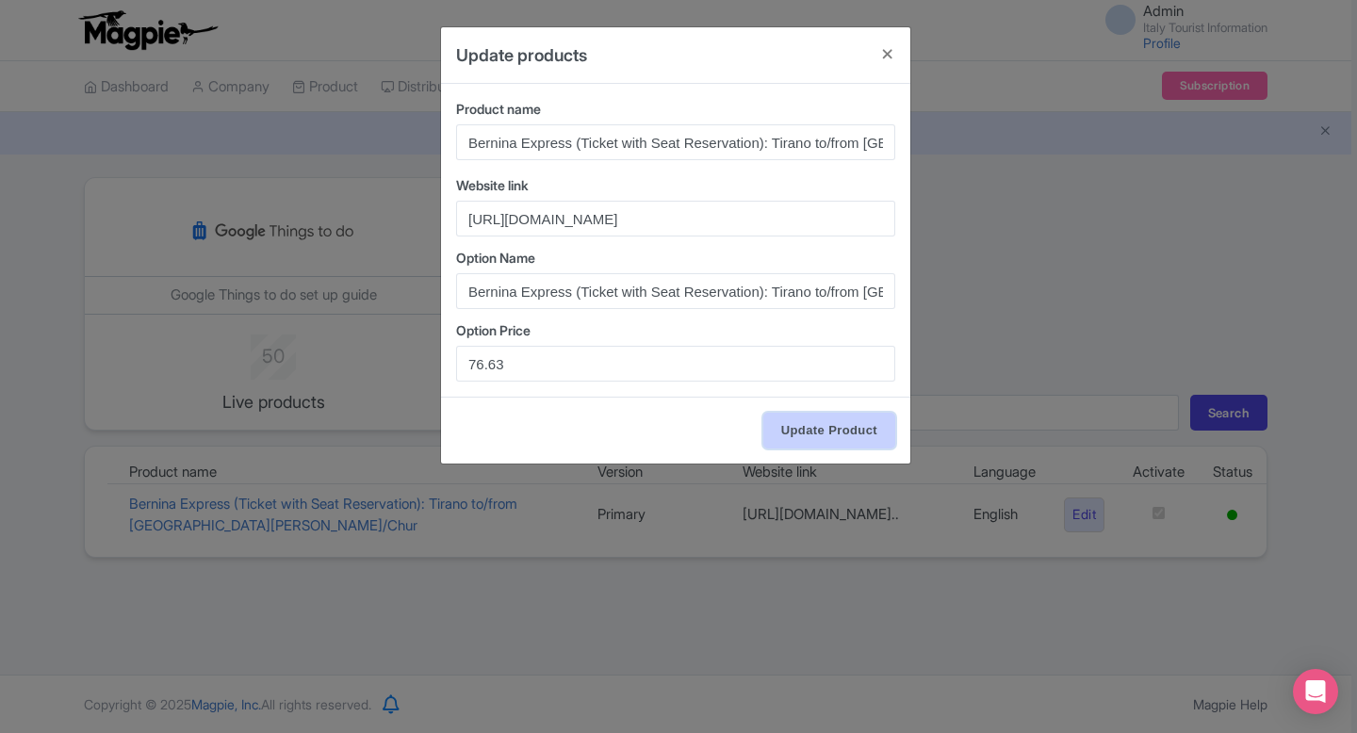
click at [861, 428] on input "Update Product" at bounding box center [829, 431] width 132 height 36
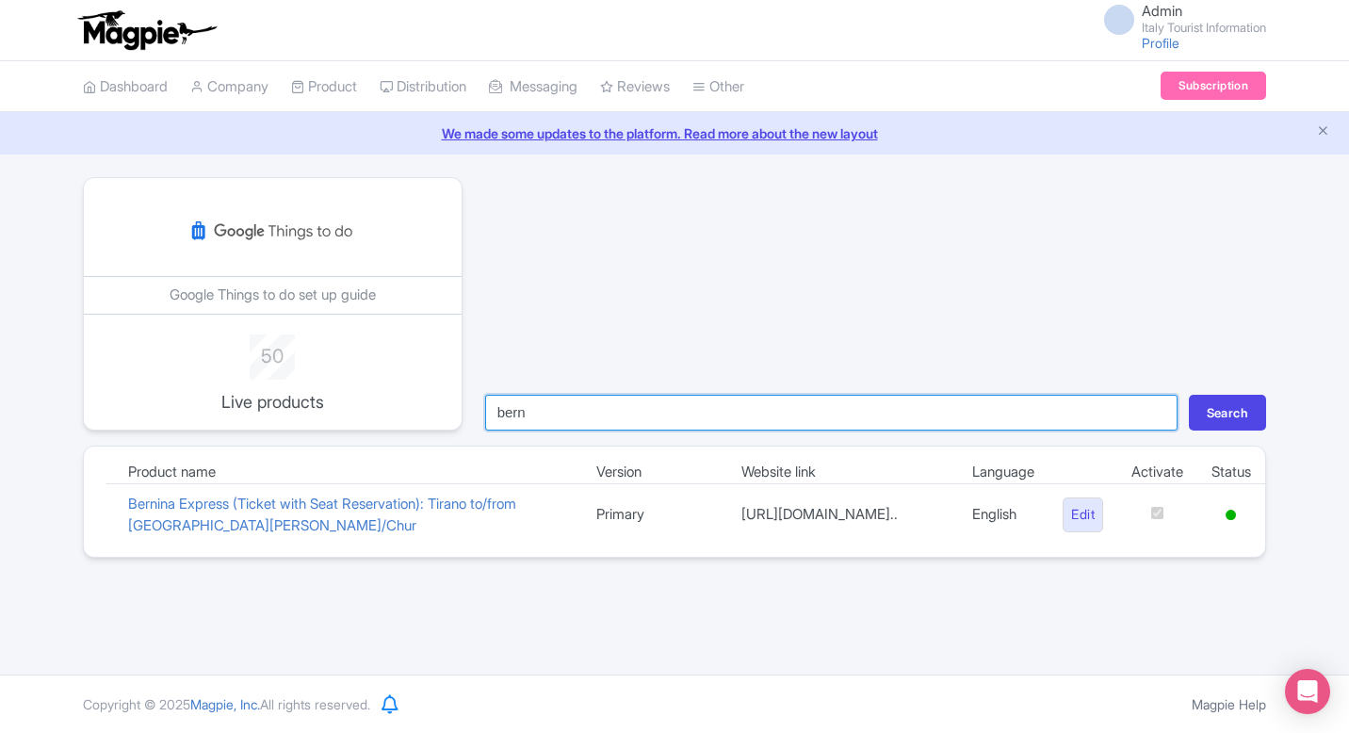
click at [554, 414] on input "bern" at bounding box center [831, 413] width 692 height 36
type input "mira"
click at [1189, 395] on button "Search" at bounding box center [1227, 413] width 77 height 36
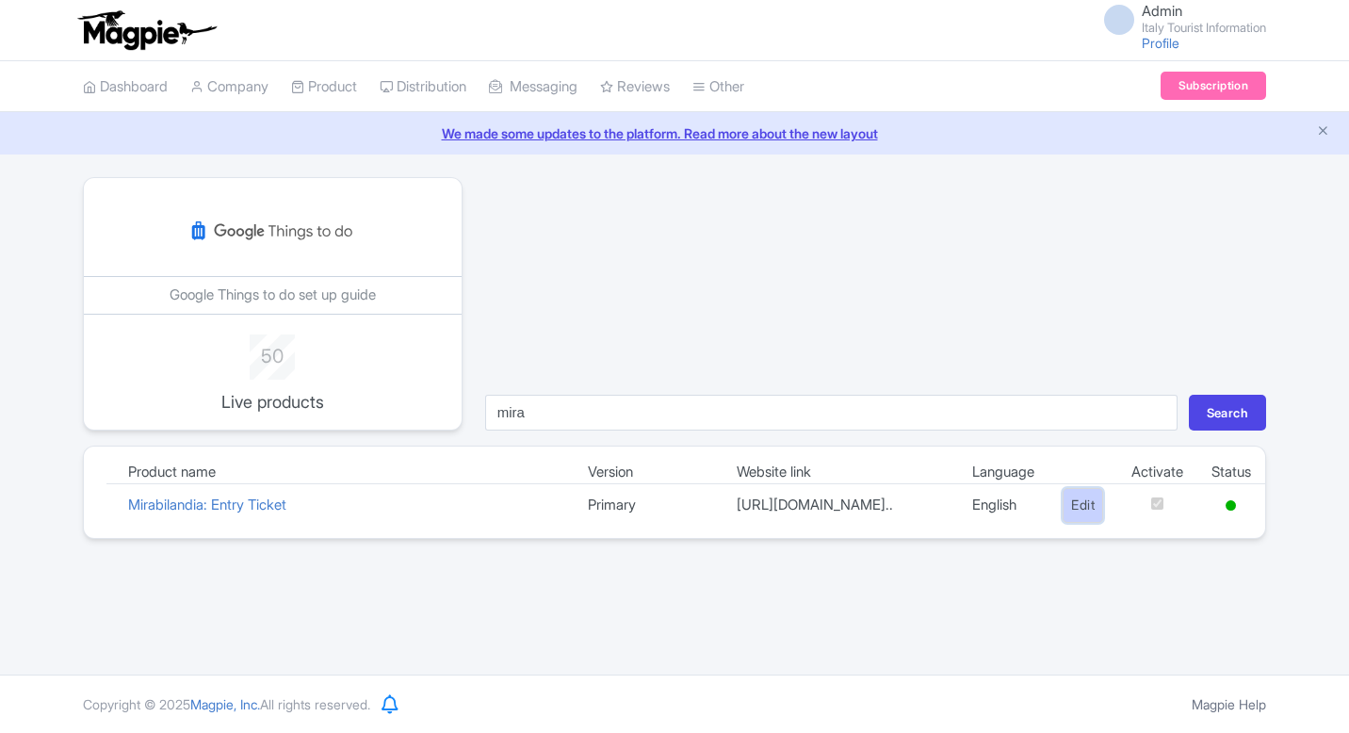
click at [1075, 518] on link "Edit" at bounding box center [1083, 505] width 41 height 35
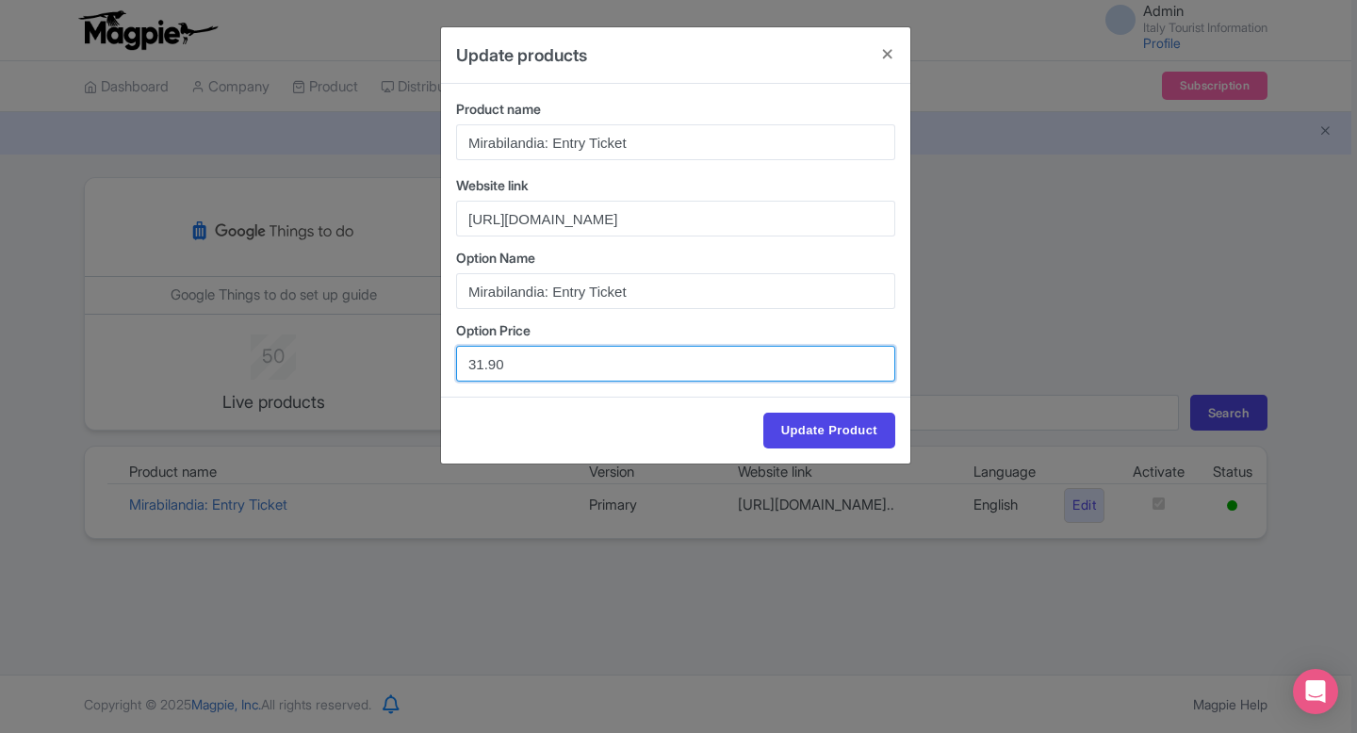
drag, startPoint x: 546, startPoint y: 365, endPoint x: 386, endPoint y: 365, distance: 160.2
click at [386, 365] on div "Update products Product name Mirabilandia: Entry Ticket Website link [URL][DOMA…" at bounding box center [678, 366] width 1357 height 733
paste input "29"
type input "29.90"
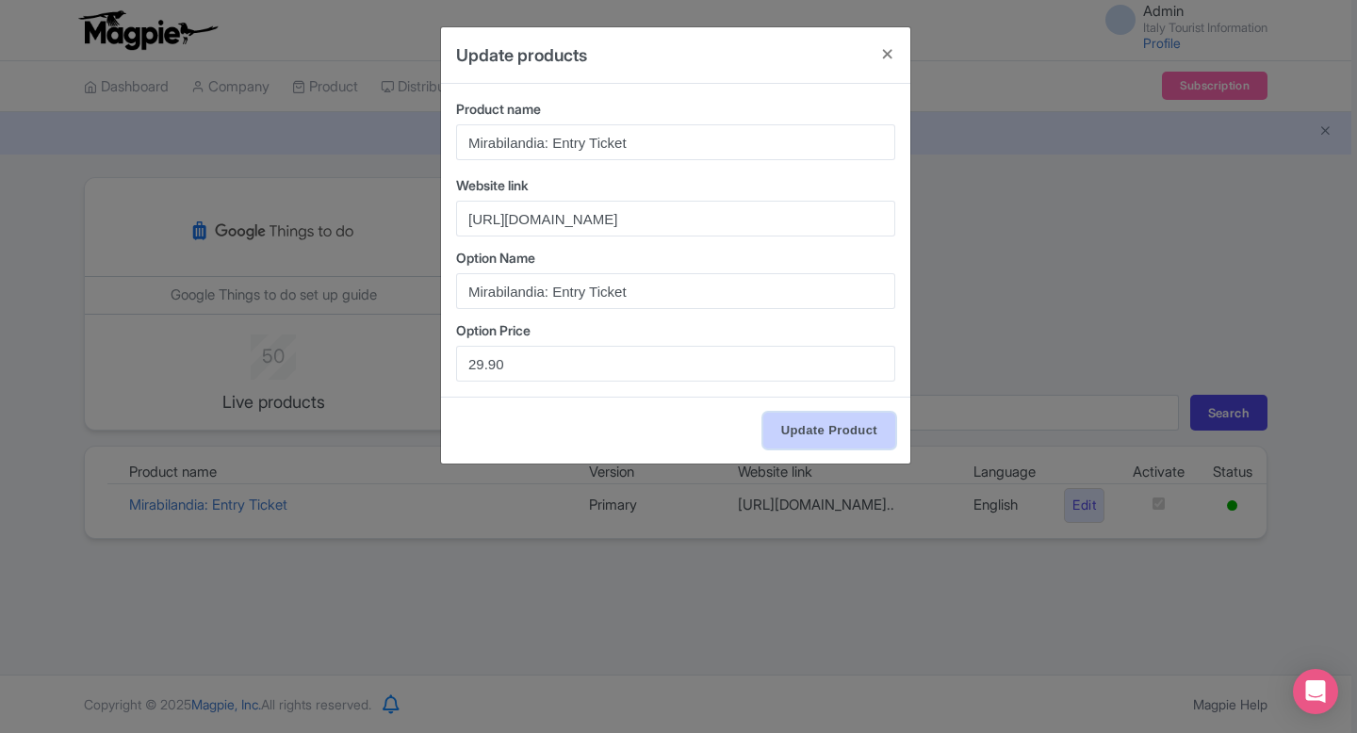
click at [846, 430] on input "Update Product" at bounding box center [829, 431] width 132 height 36
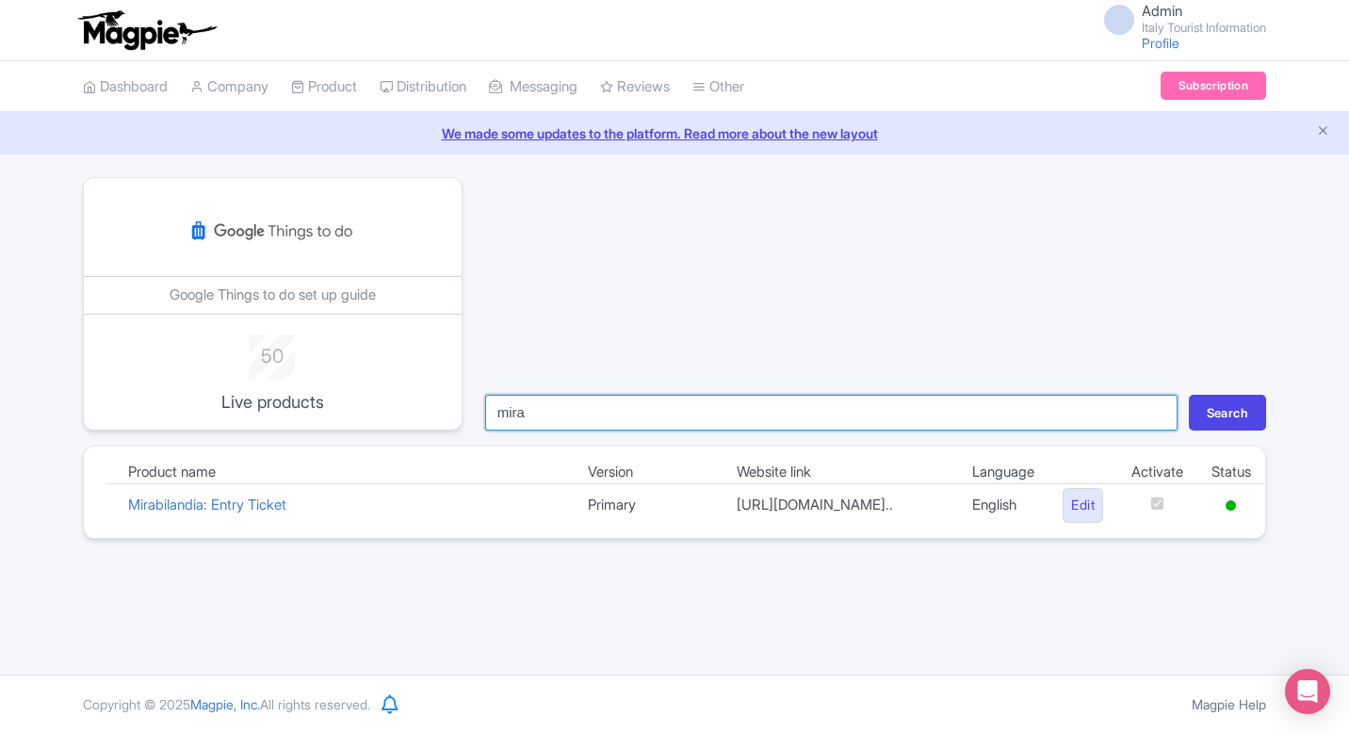
click at [669, 411] on input "mira" at bounding box center [831, 413] width 692 height 36
type input "bern"
click at [1189, 395] on button "Search" at bounding box center [1227, 413] width 77 height 36
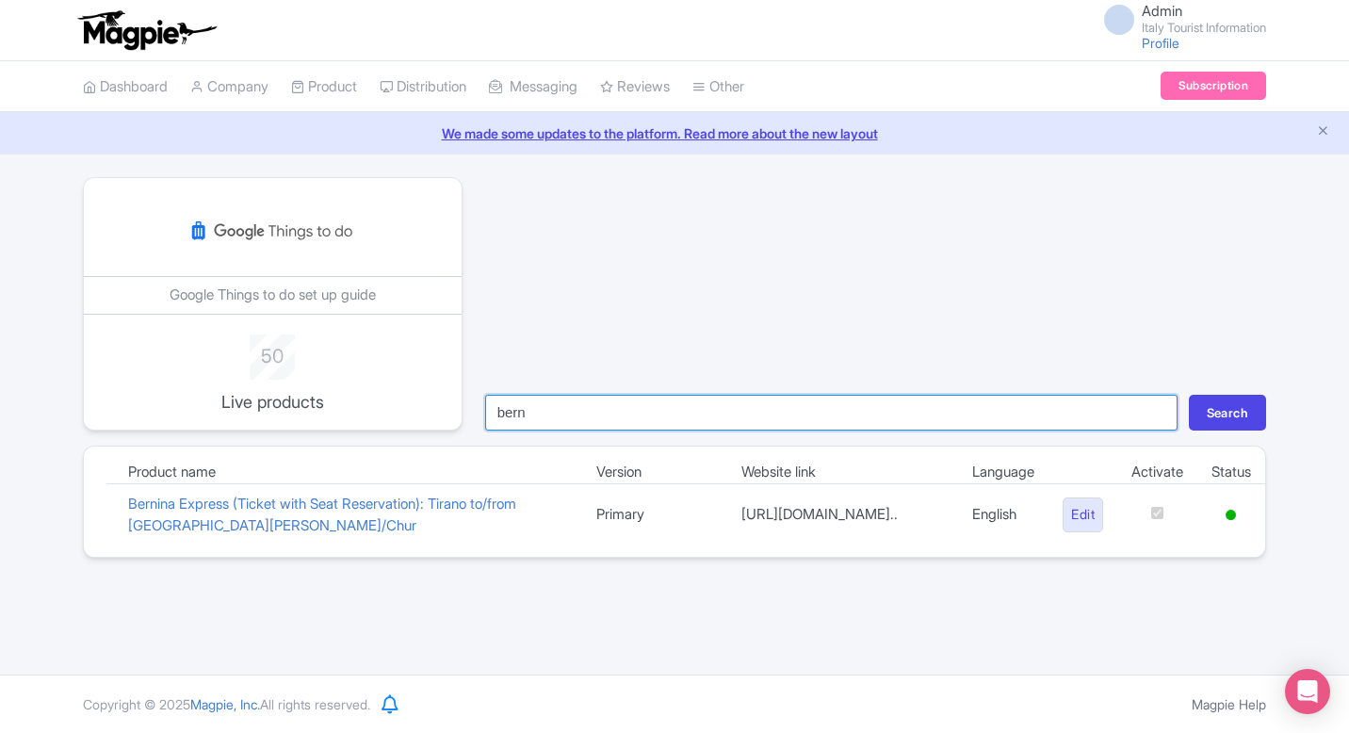
click at [651, 416] on input "bern" at bounding box center [831, 413] width 692 height 36
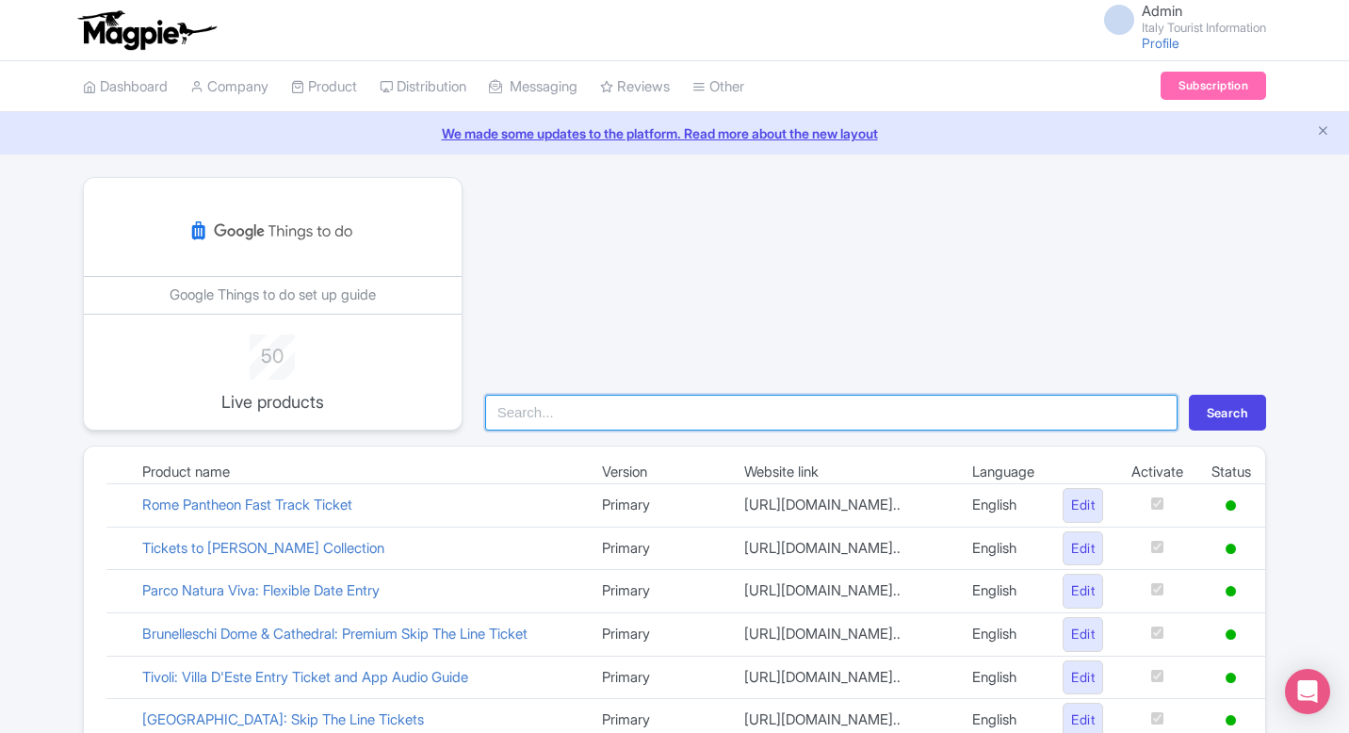
click at [655, 419] on input "search" at bounding box center [831, 413] width 692 height 36
type input "colo"
click at [1189, 395] on button "Search" at bounding box center [1227, 413] width 77 height 36
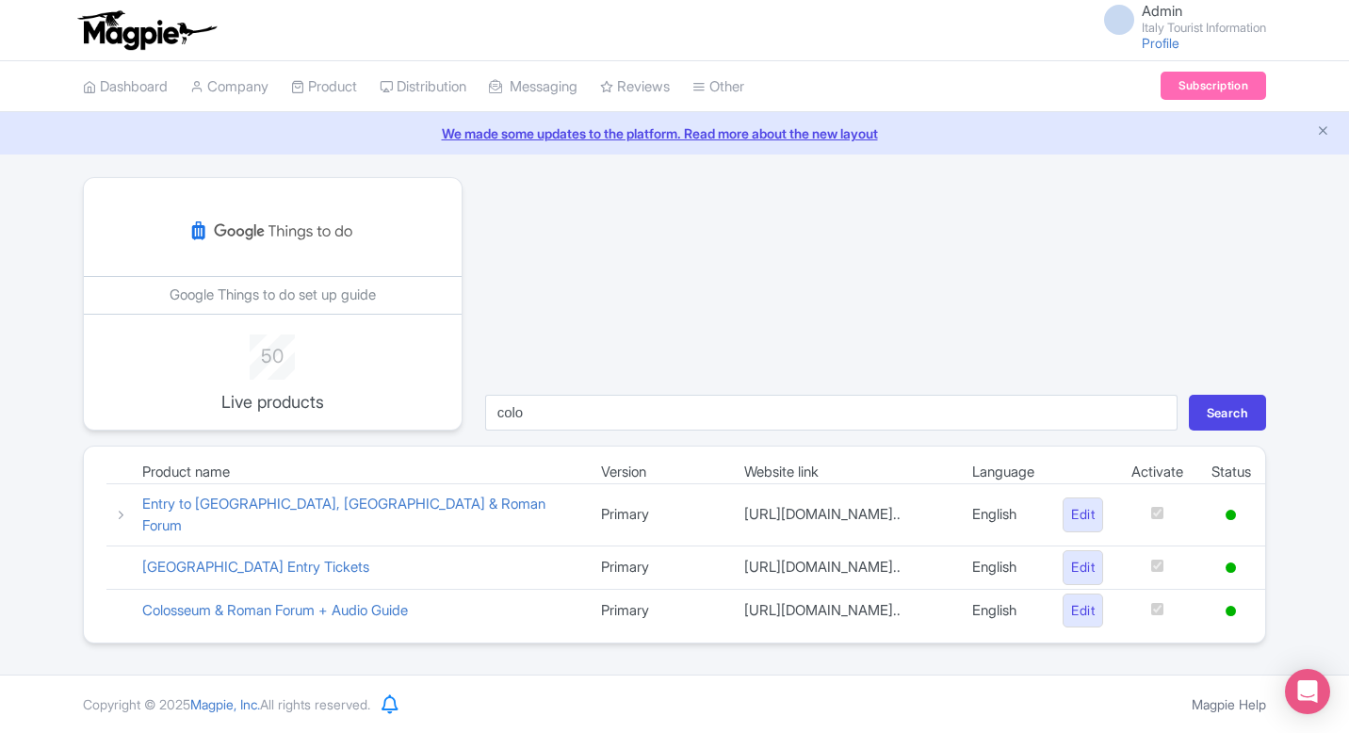
scroll to position [30, 0]
click at [1083, 609] on link "Edit" at bounding box center [1083, 611] width 41 height 35
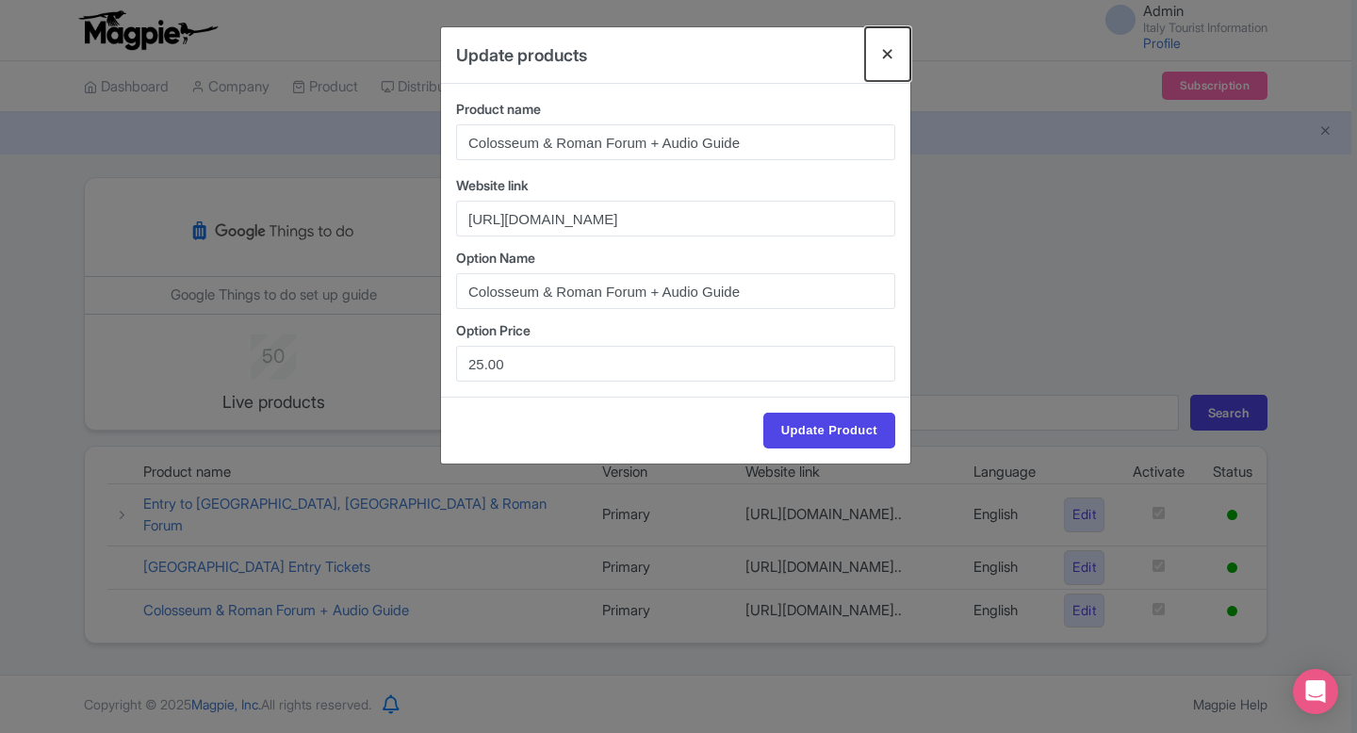
click at [887, 50] on button "Close" at bounding box center [887, 54] width 45 height 54
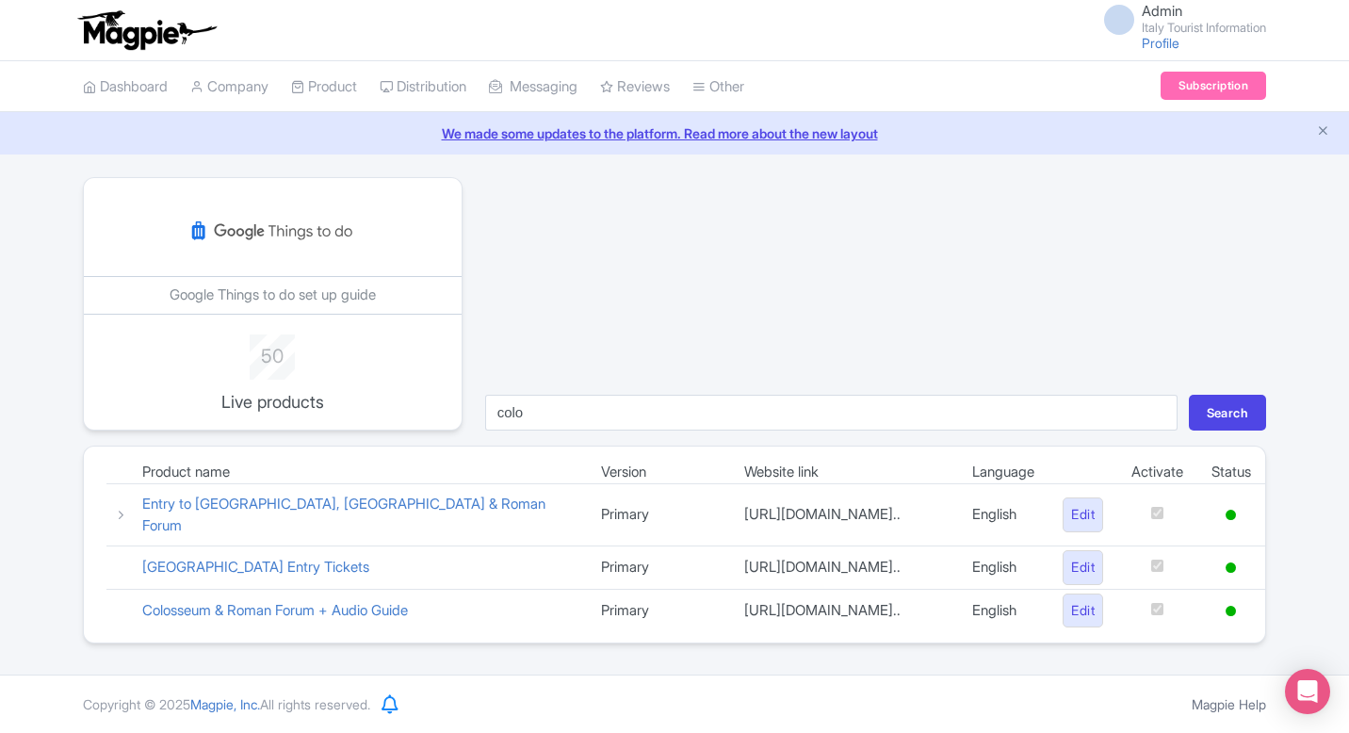
click at [1152, 462] on td "Activate" at bounding box center [1157, 473] width 80 height 23
click at [1233, 611] on icon at bounding box center [1231, 611] width 10 height 10
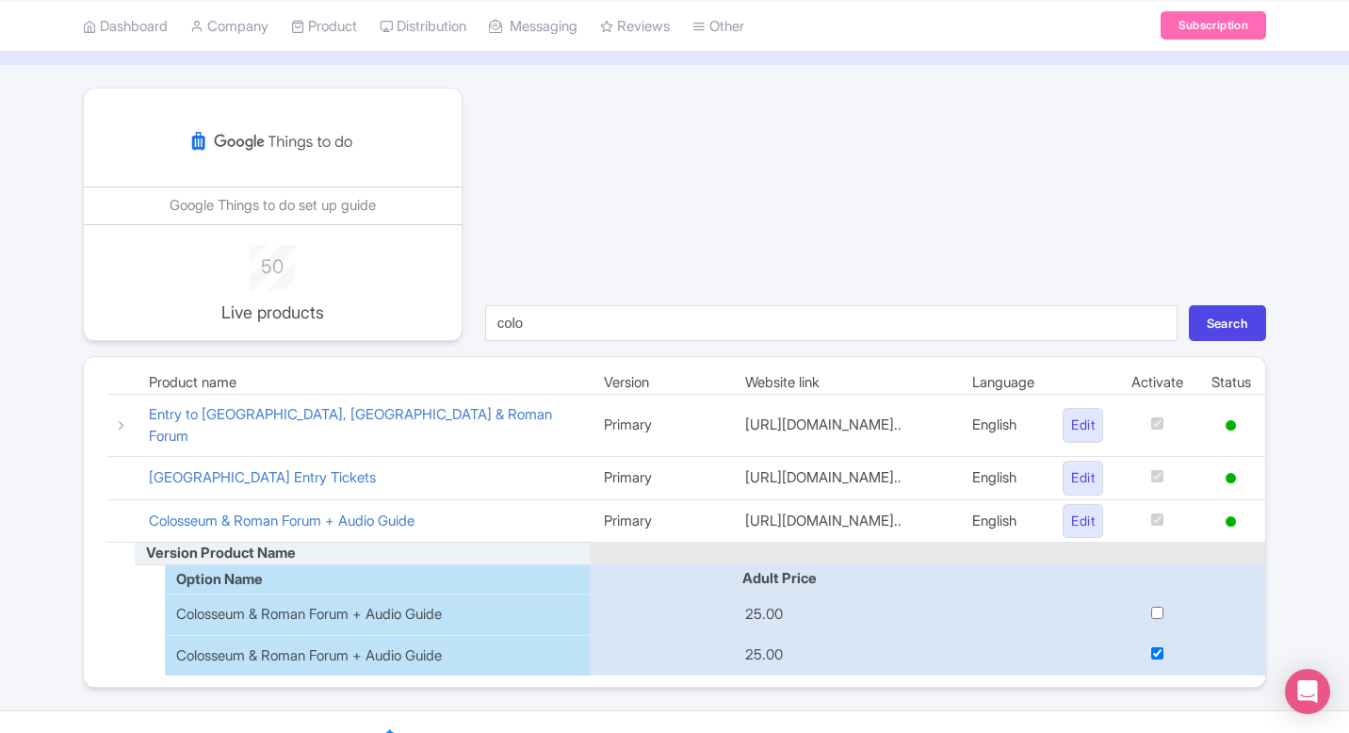
scroll to position [163, 0]
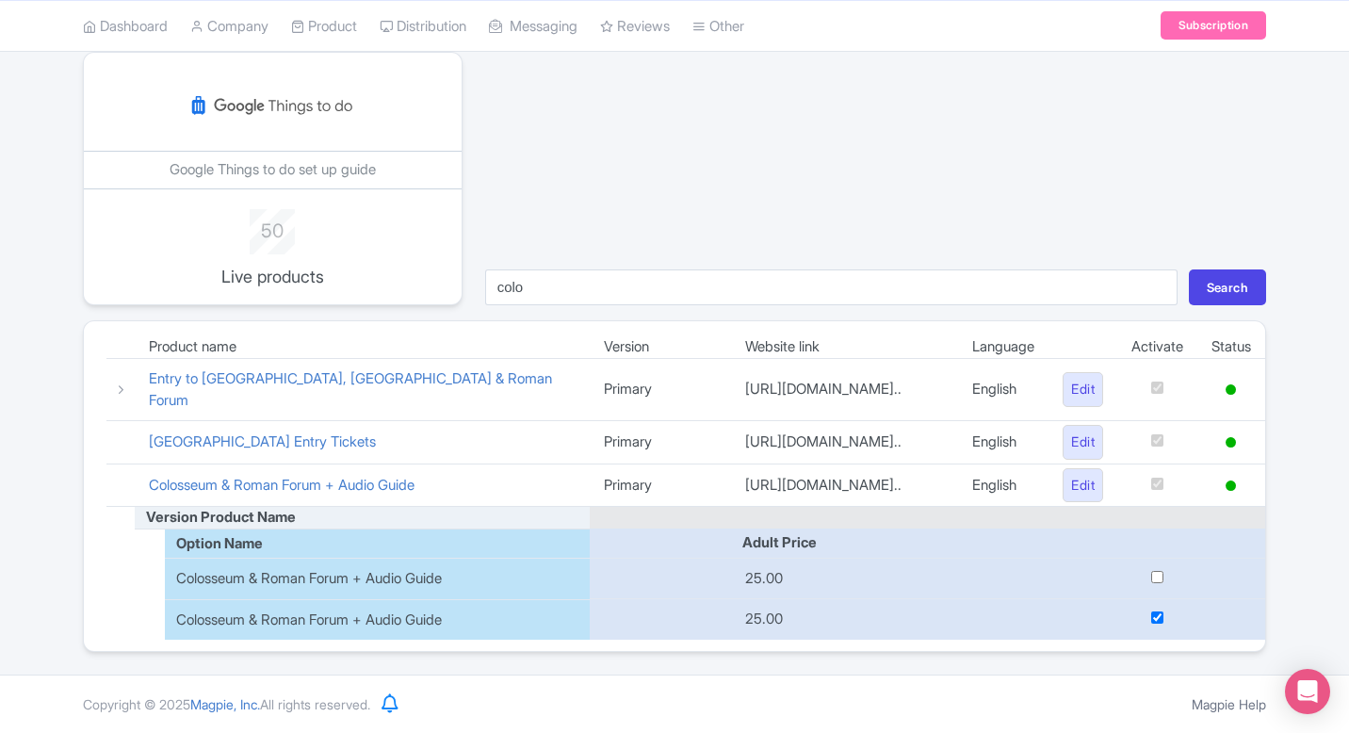
click at [1154, 619] on input "checkbox" at bounding box center [1157, 617] width 12 height 12
checkbox input "false"
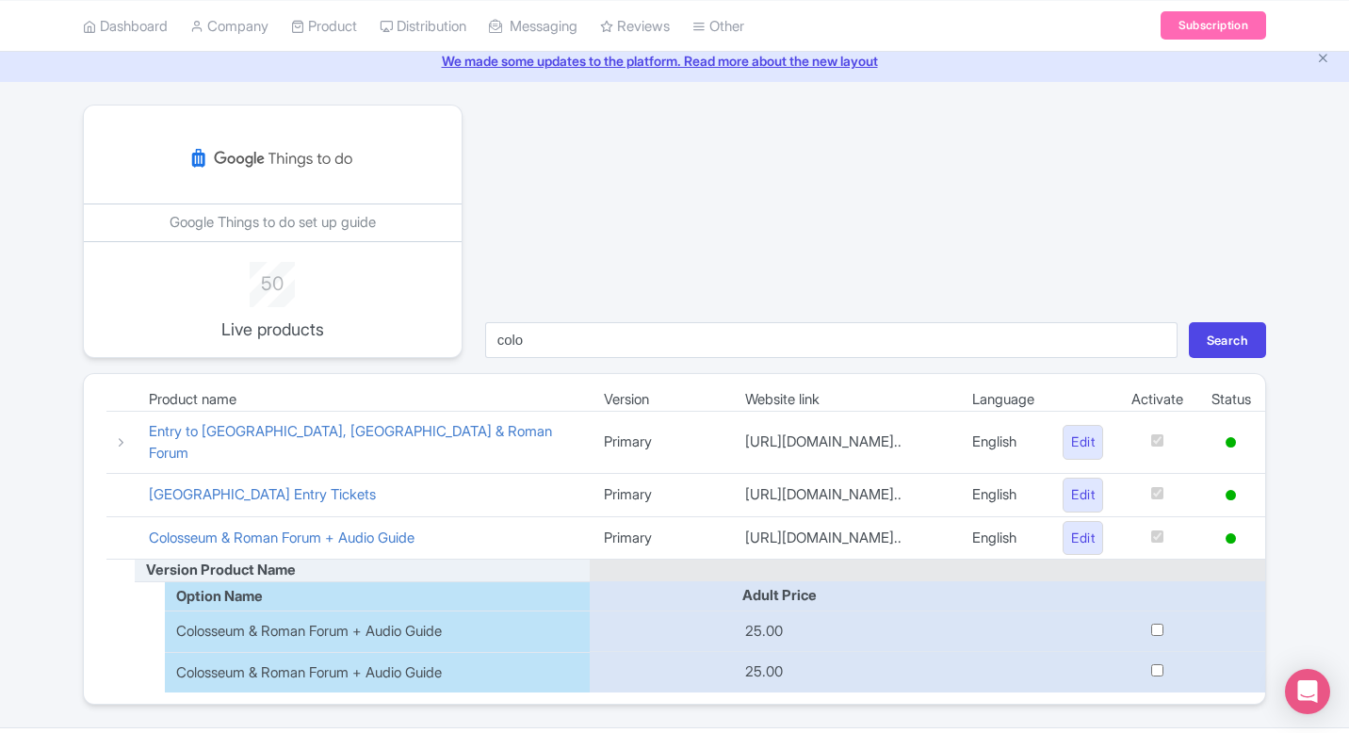
scroll to position [0, 0]
